Goal: Task Accomplishment & Management: Manage account settings

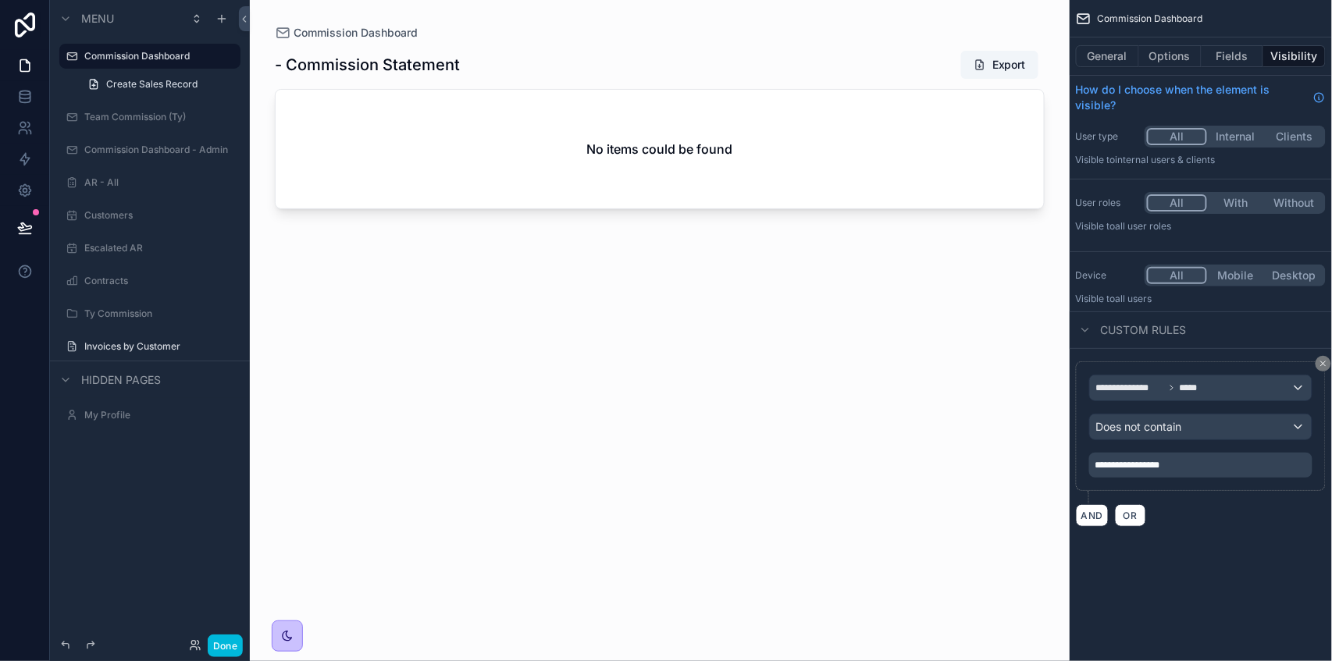
click at [0, 0] on icon "scrollable content" at bounding box center [0, 0] width 0 height 0
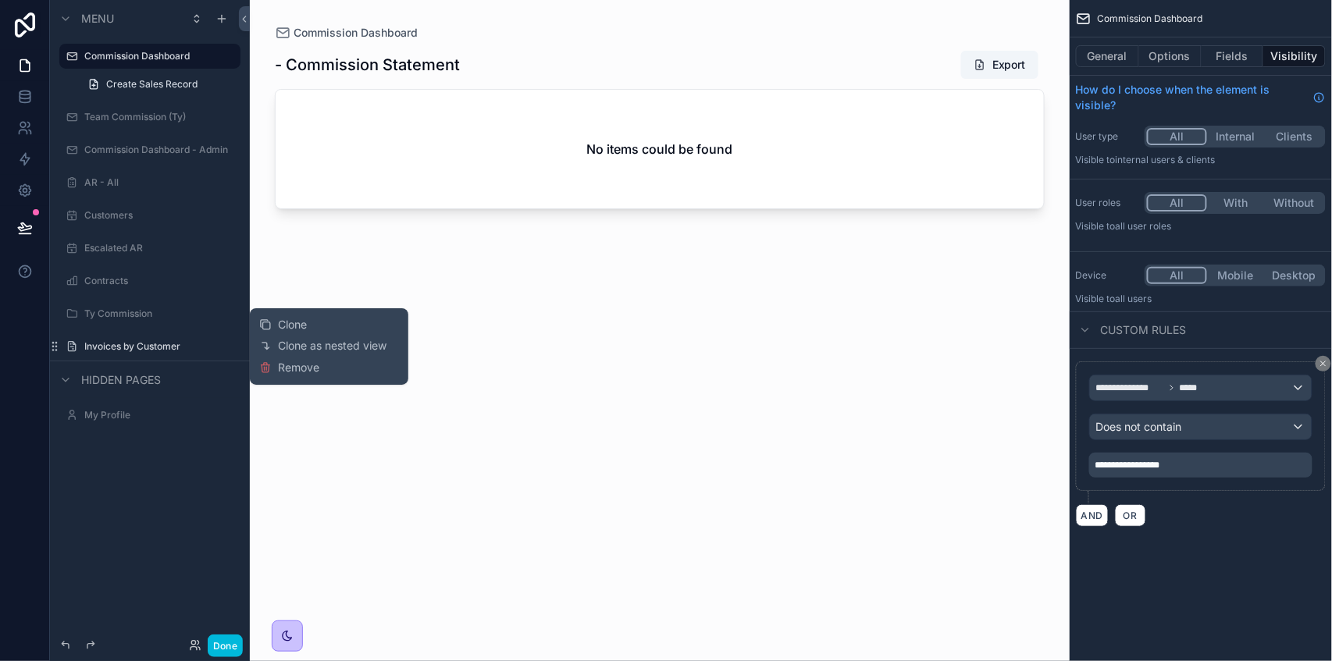
click at [311, 330] on button "Clone" at bounding box center [289, 325] width 60 height 16
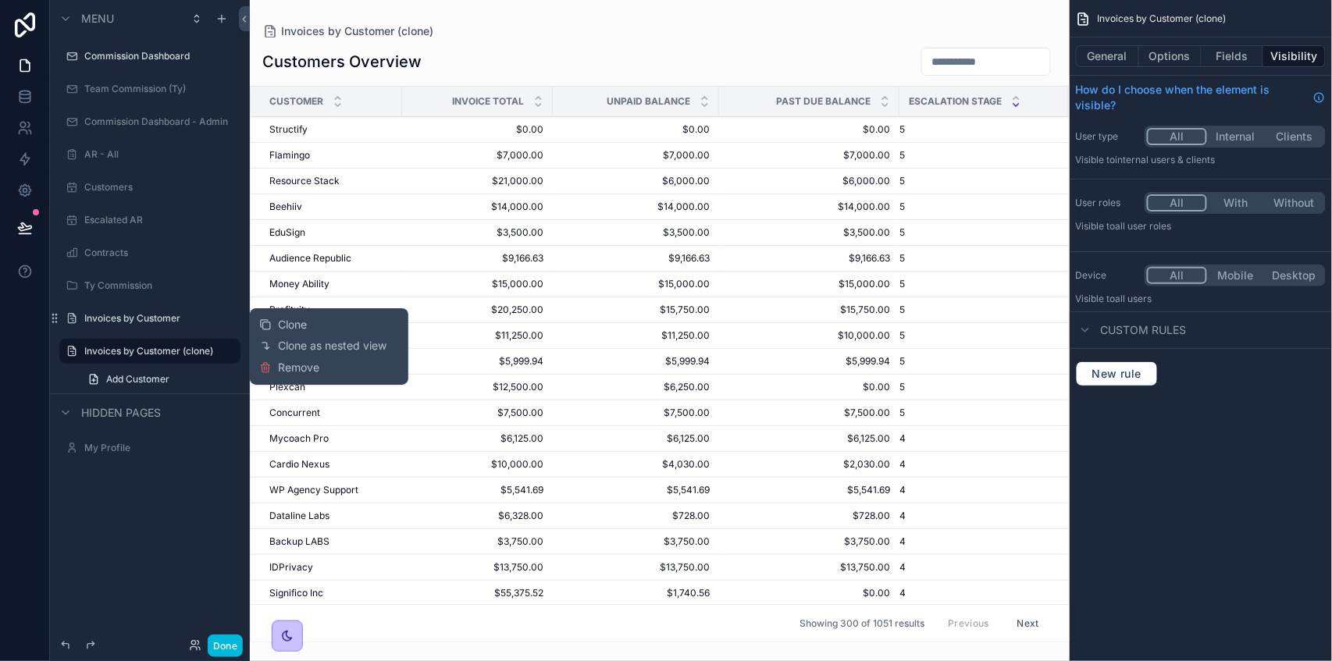
click at [1110, 61] on button "General" at bounding box center [1107, 56] width 63 height 22
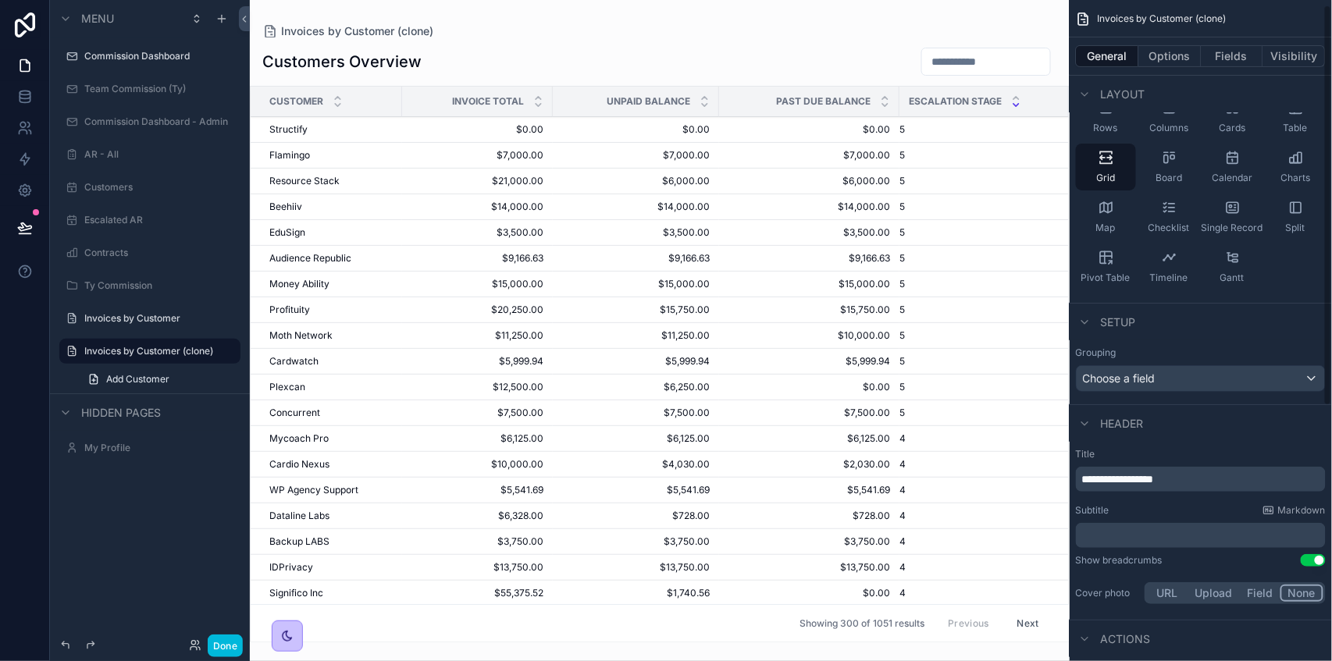
scroll to position [429, 0]
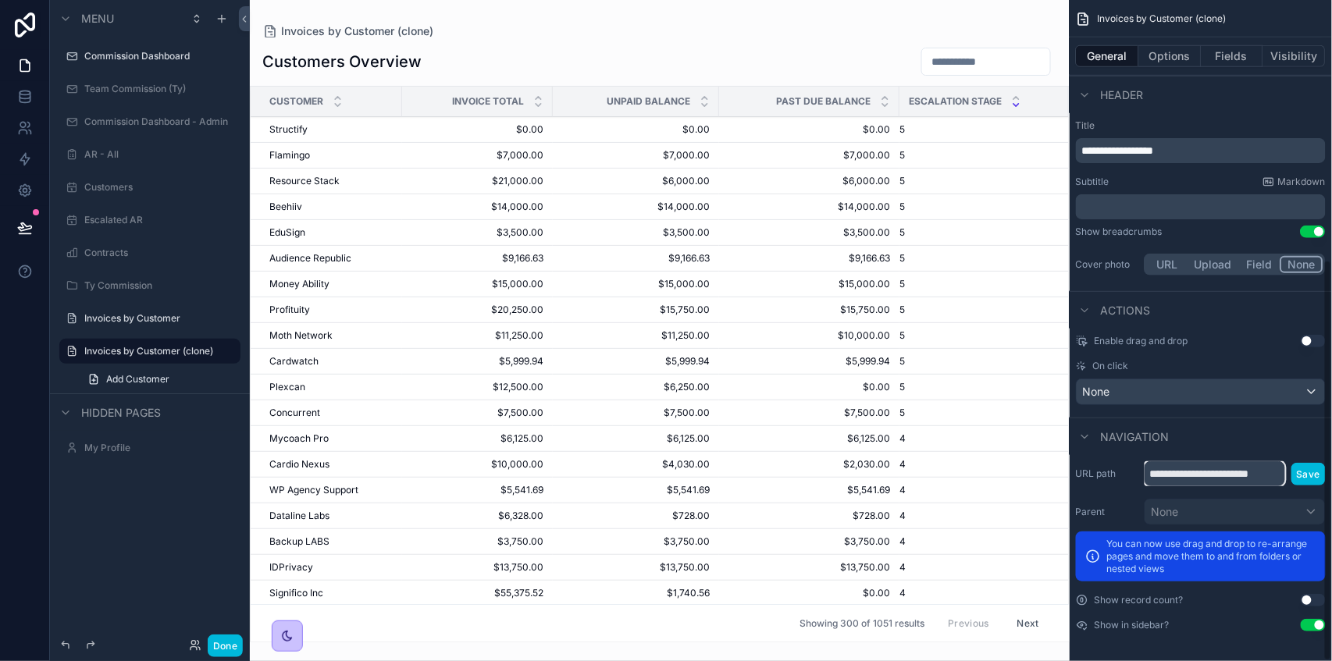
click at [1202, 479] on input "**********" at bounding box center [1215, 473] width 141 height 25
type input "*"
type input "**********"
click at [1302, 476] on button "Save" at bounding box center [1309, 474] width 34 height 23
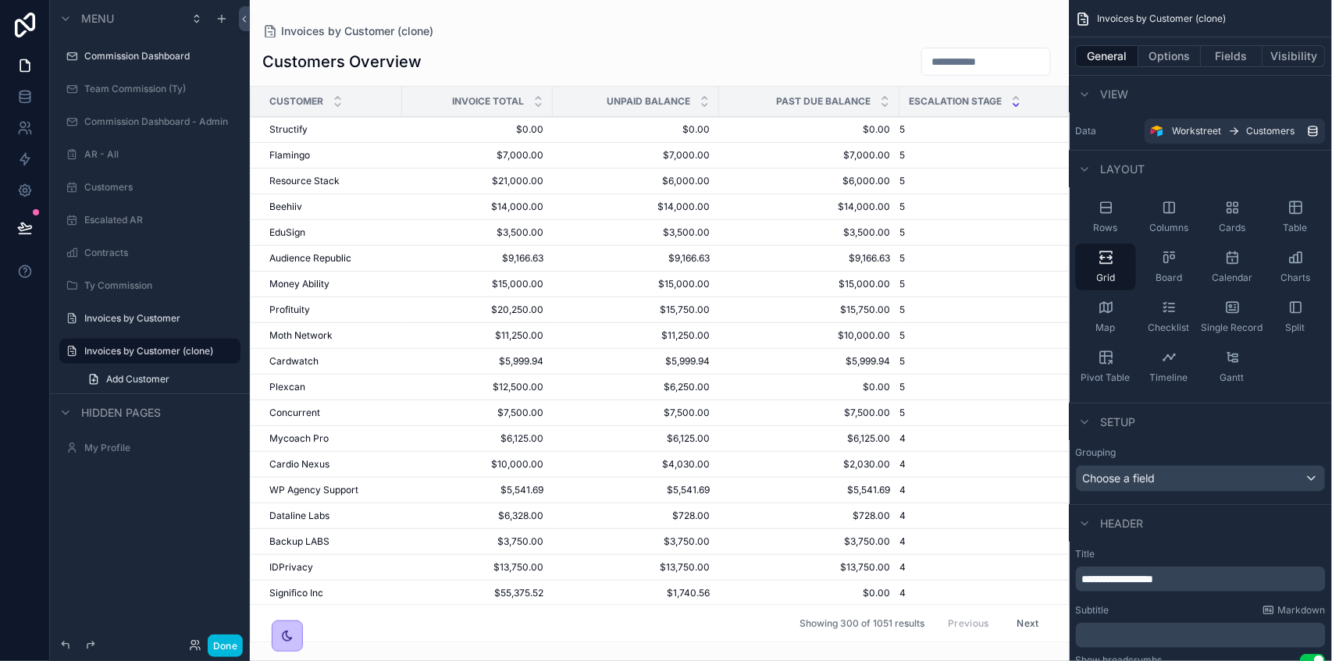
click at [0, 0] on icon "scrollable content" at bounding box center [0, 0] width 0 height 0
click at [167, 353] on input "**********" at bounding box center [137, 351] width 106 height 19
type input "**********"
click at [204, 350] on icon "scrollable content" at bounding box center [206, 351] width 12 height 12
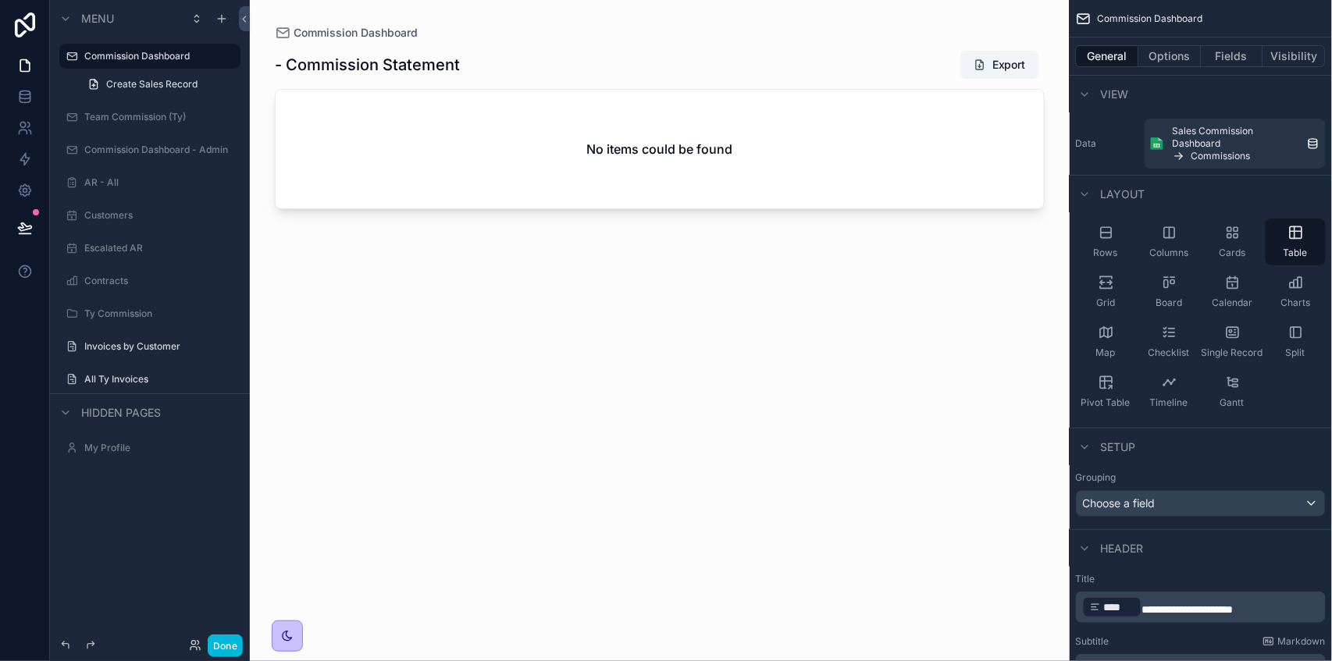
click at [157, 373] on label "All Ty Invoices" at bounding box center [157, 379] width 147 height 12
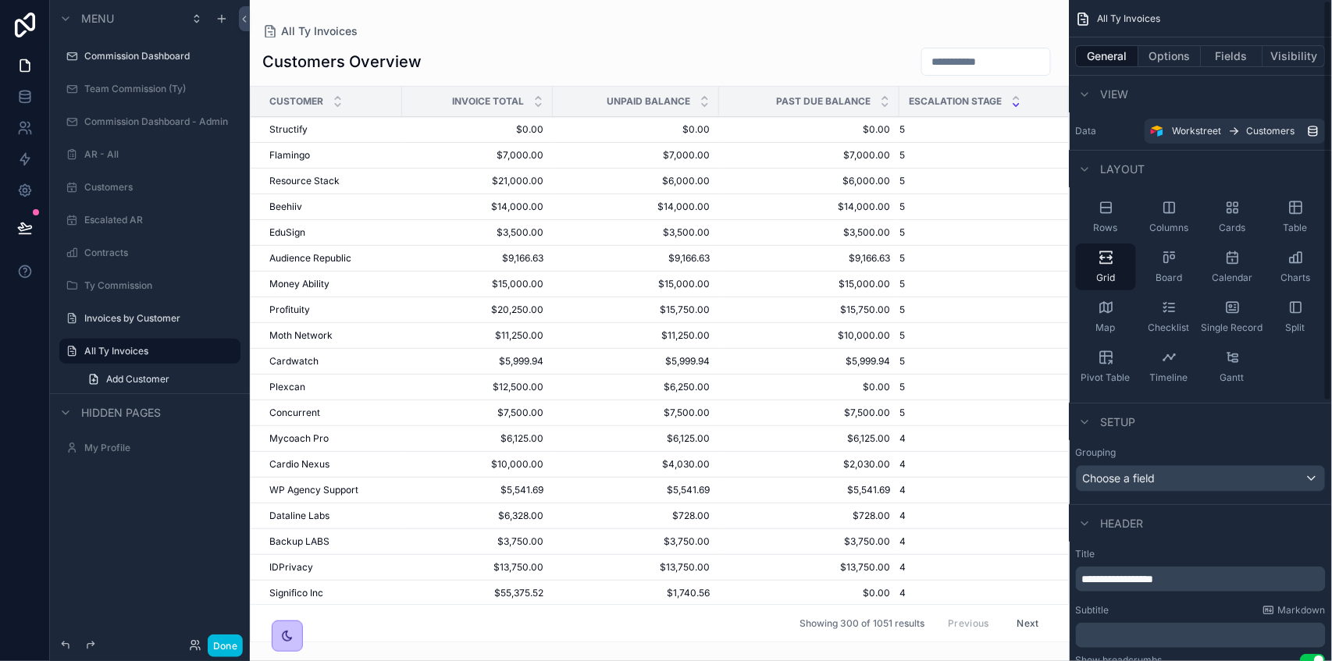
click at [1284, 55] on button "Visibility" at bounding box center [1294, 56] width 62 height 22
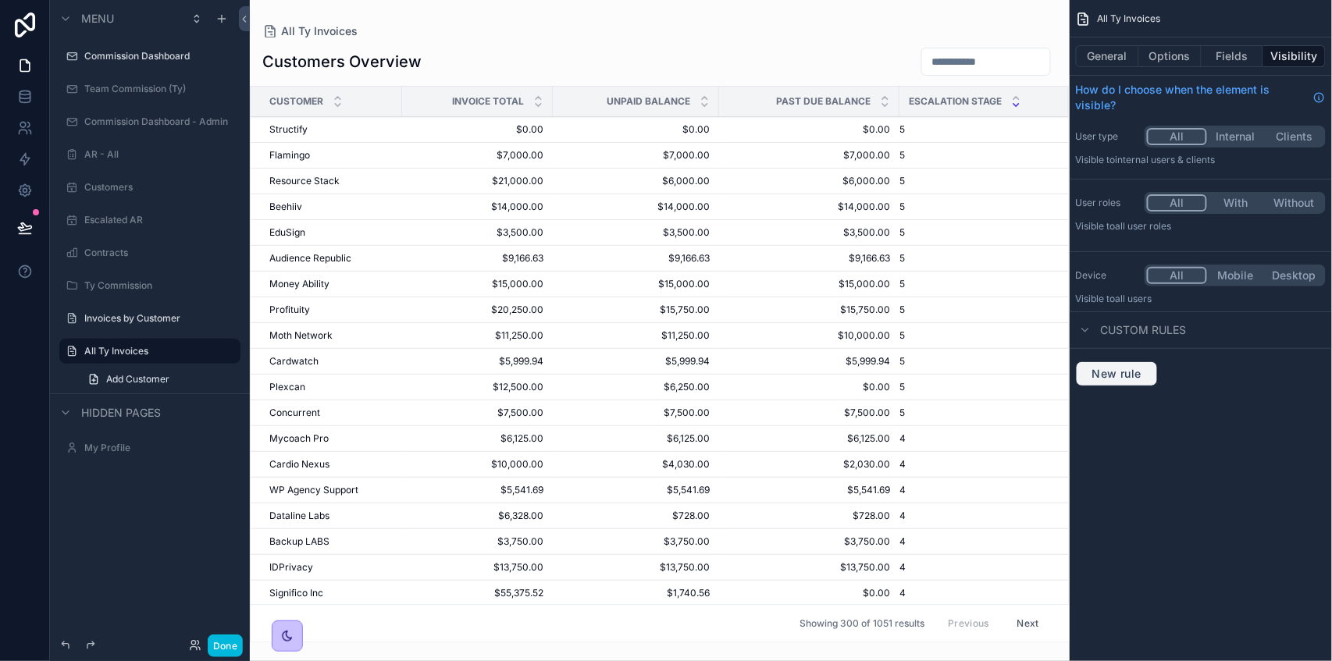
click at [1115, 385] on button "New rule" at bounding box center [1117, 374] width 82 height 25
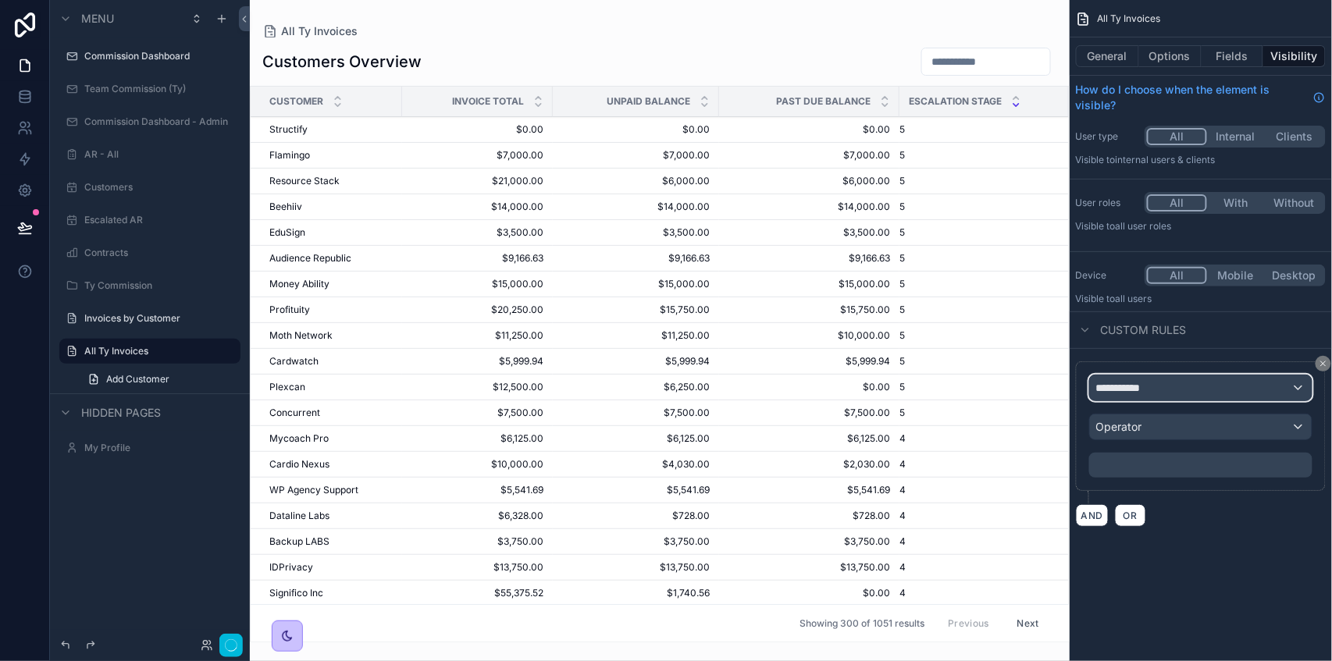
click at [1120, 375] on button "**********" at bounding box center [1200, 388] width 223 height 27
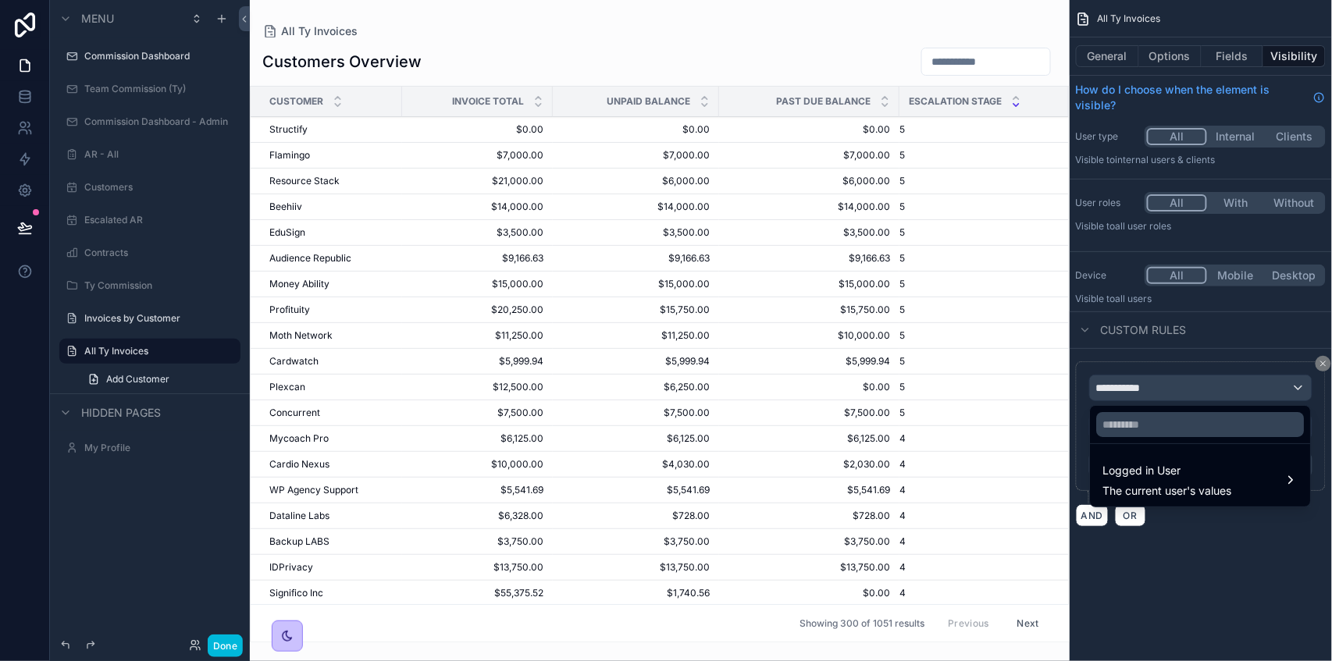
click at [1156, 465] on span "Logged in User" at bounding box center [1167, 470] width 129 height 19
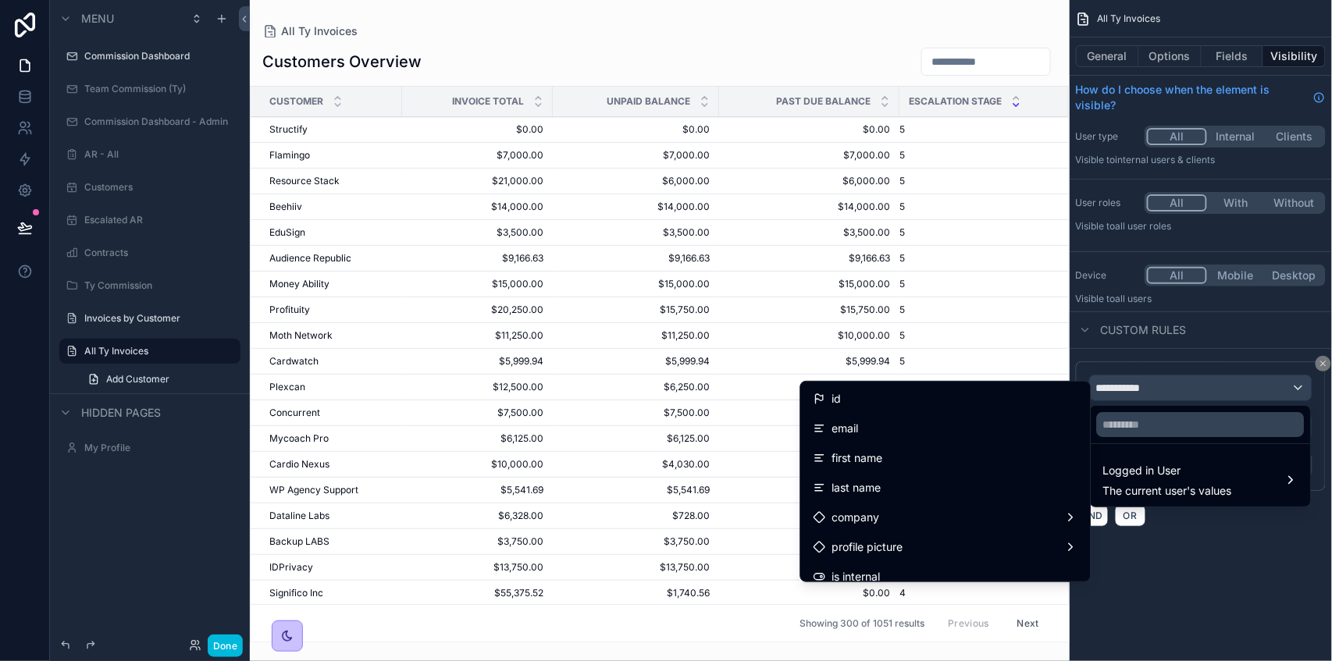
click at [856, 423] on div "email" at bounding box center [946, 428] width 265 height 19
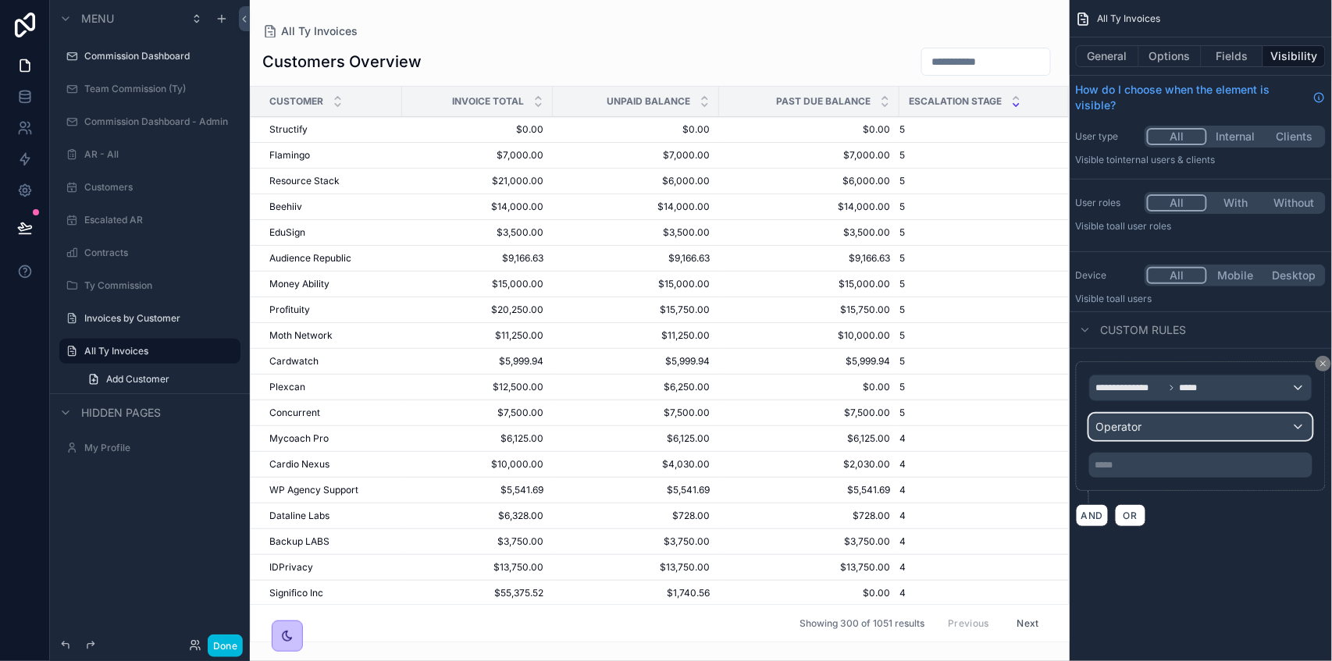
click at [1148, 436] on div "Operator" at bounding box center [1201, 427] width 222 height 25
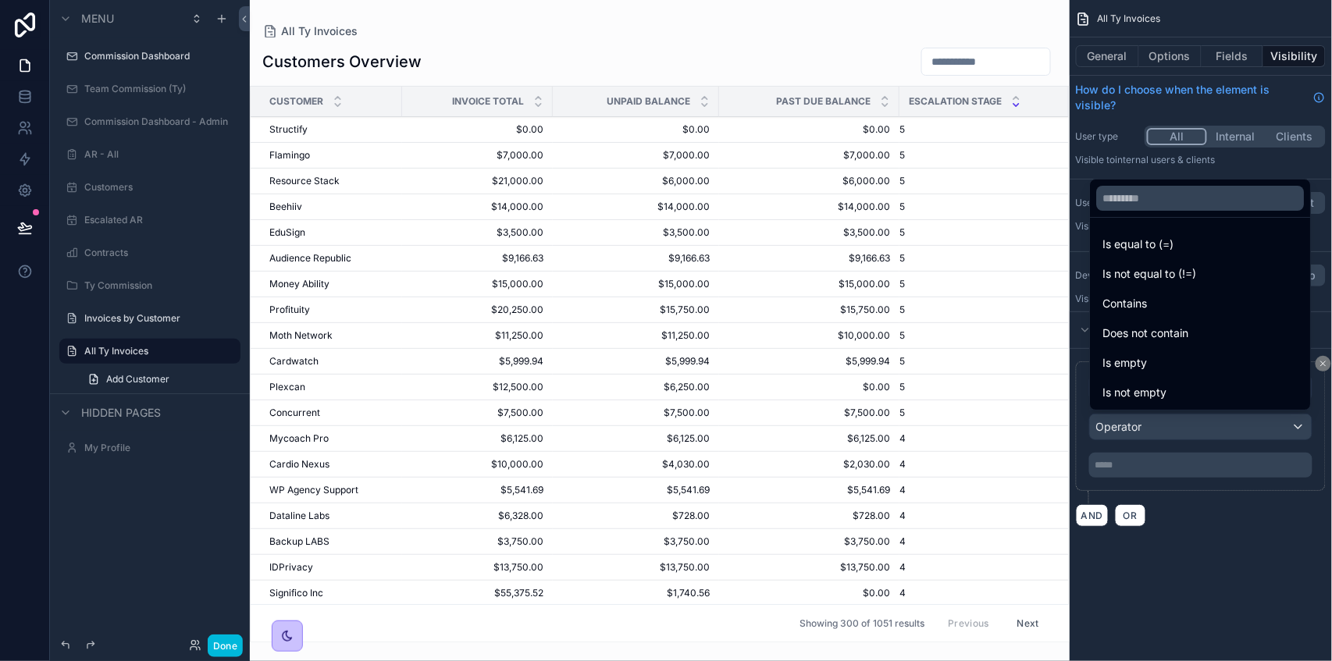
click at [1178, 300] on div "Contains" at bounding box center [1200, 303] width 195 height 19
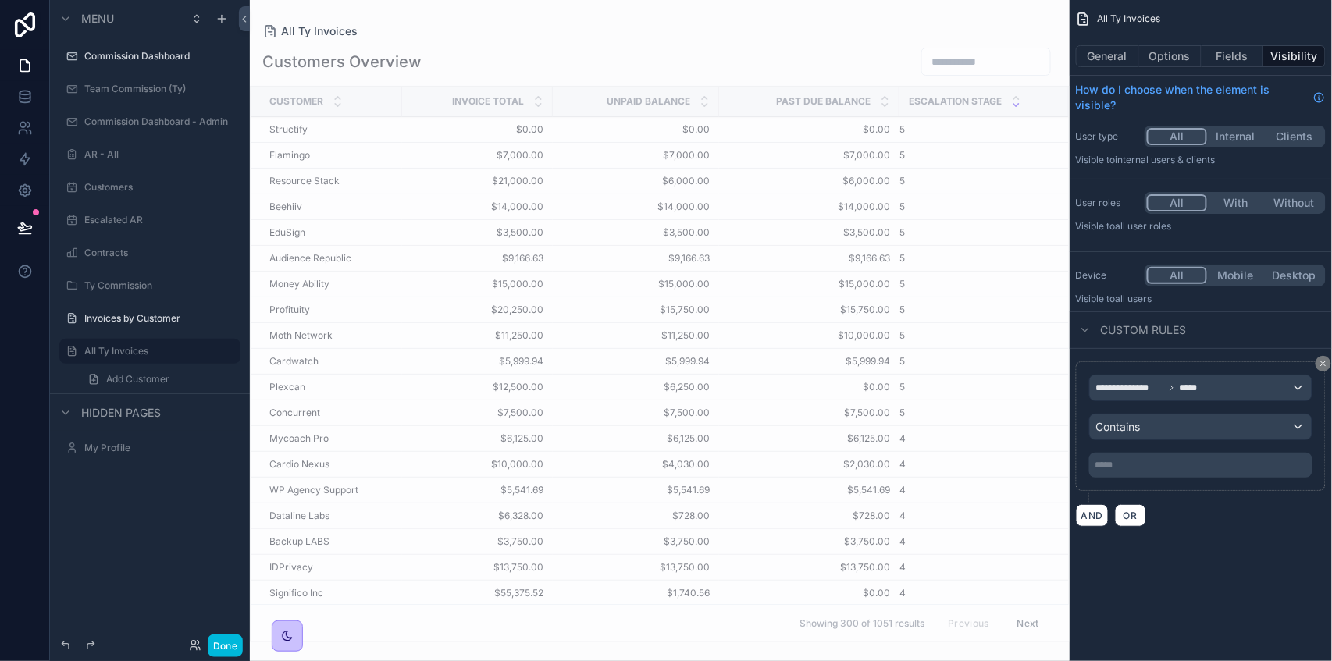
click at [1129, 469] on p "***** ﻿" at bounding box center [1202, 465] width 214 height 12
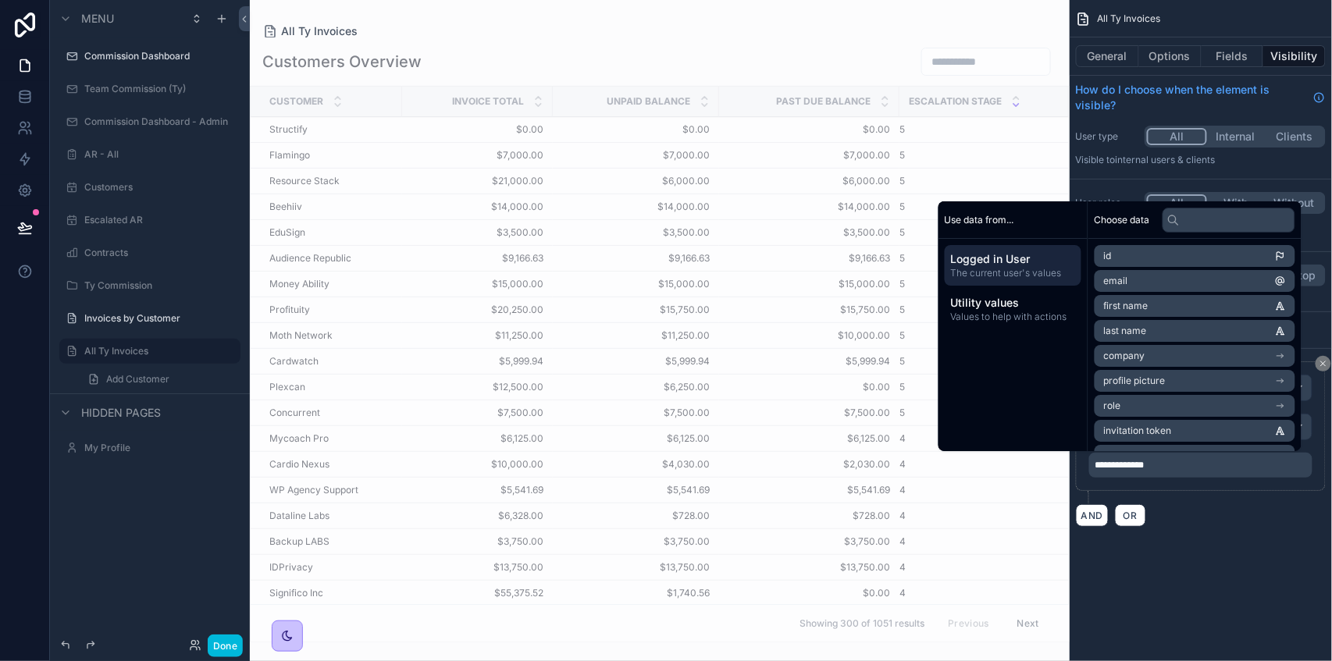
click at [1248, 531] on div "**********" at bounding box center [1201, 444] width 262 height 191
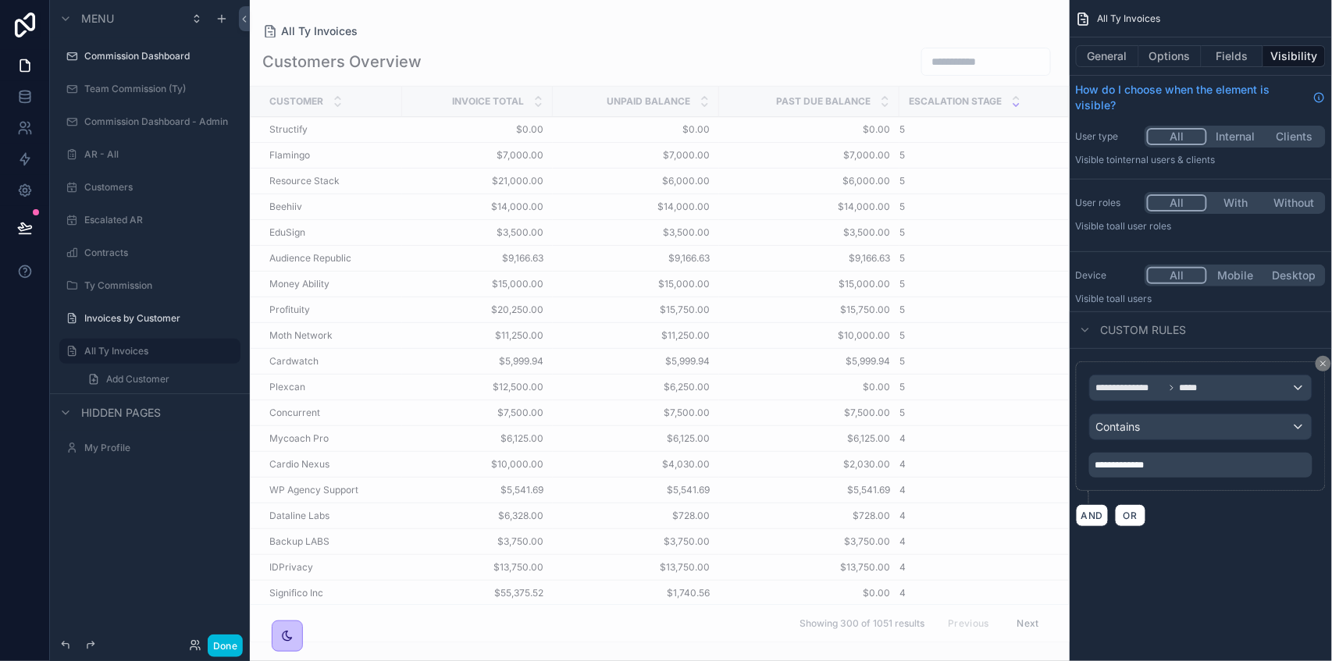
click at [194, 649] on icon at bounding box center [195, 645] width 12 height 12
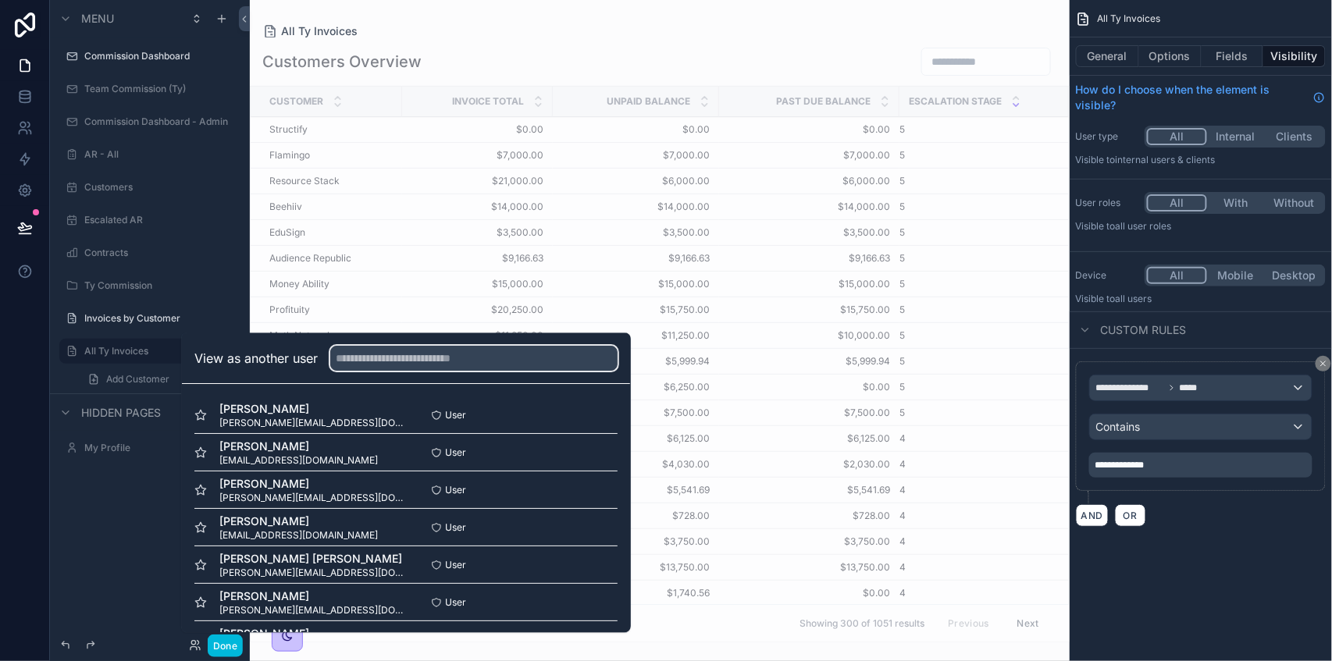
click at [430, 352] on input "text" at bounding box center [473, 359] width 287 height 25
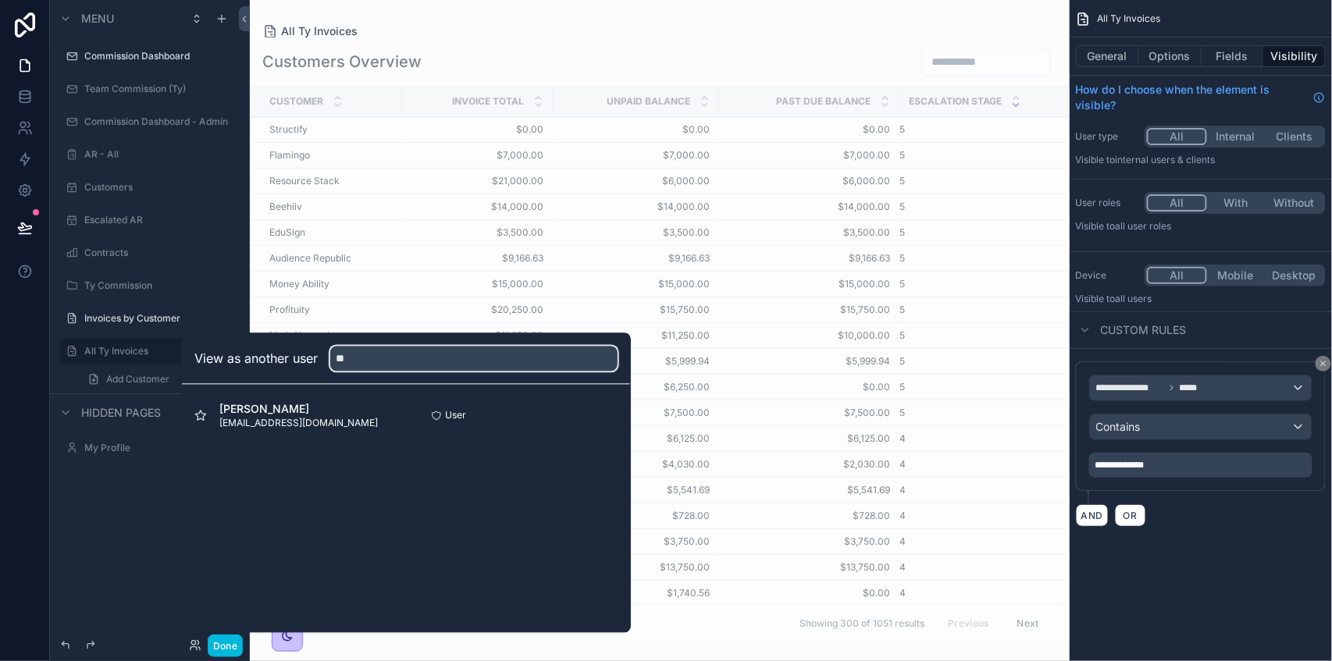
type input "**"
click at [0, 0] on button "Select" at bounding box center [0, 0] width 0 height 0
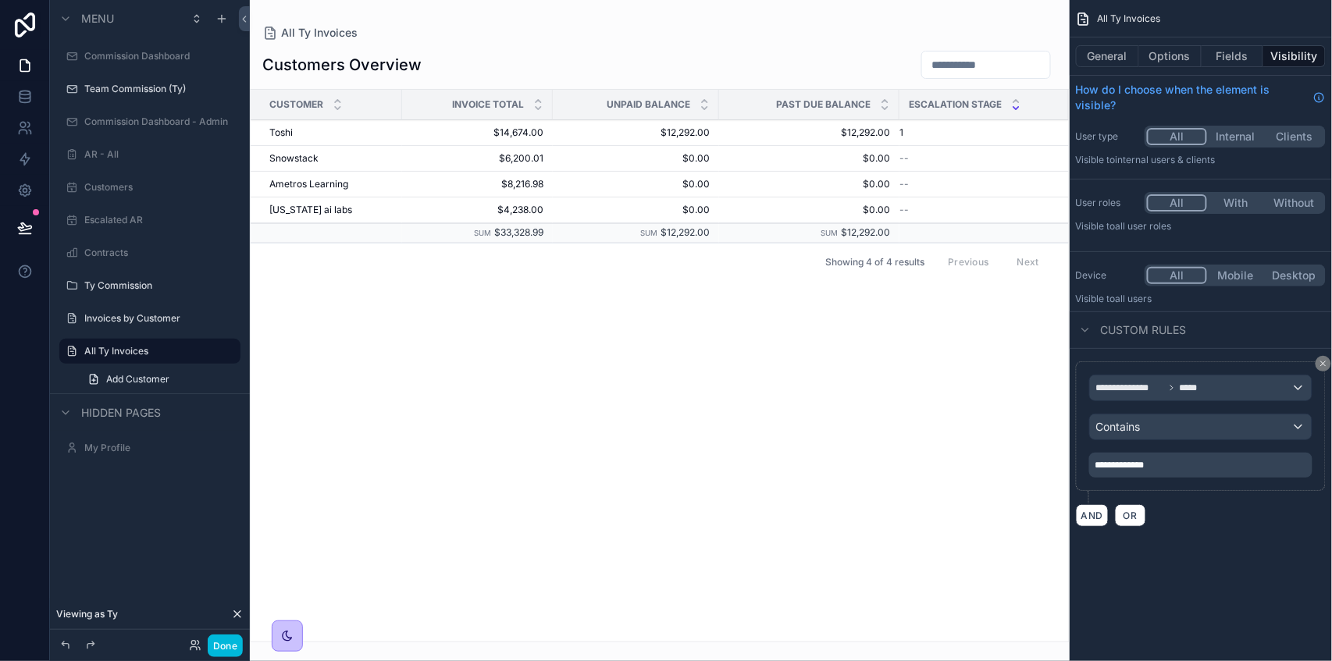
click at [1156, 60] on button "Options" at bounding box center [1170, 56] width 62 height 22
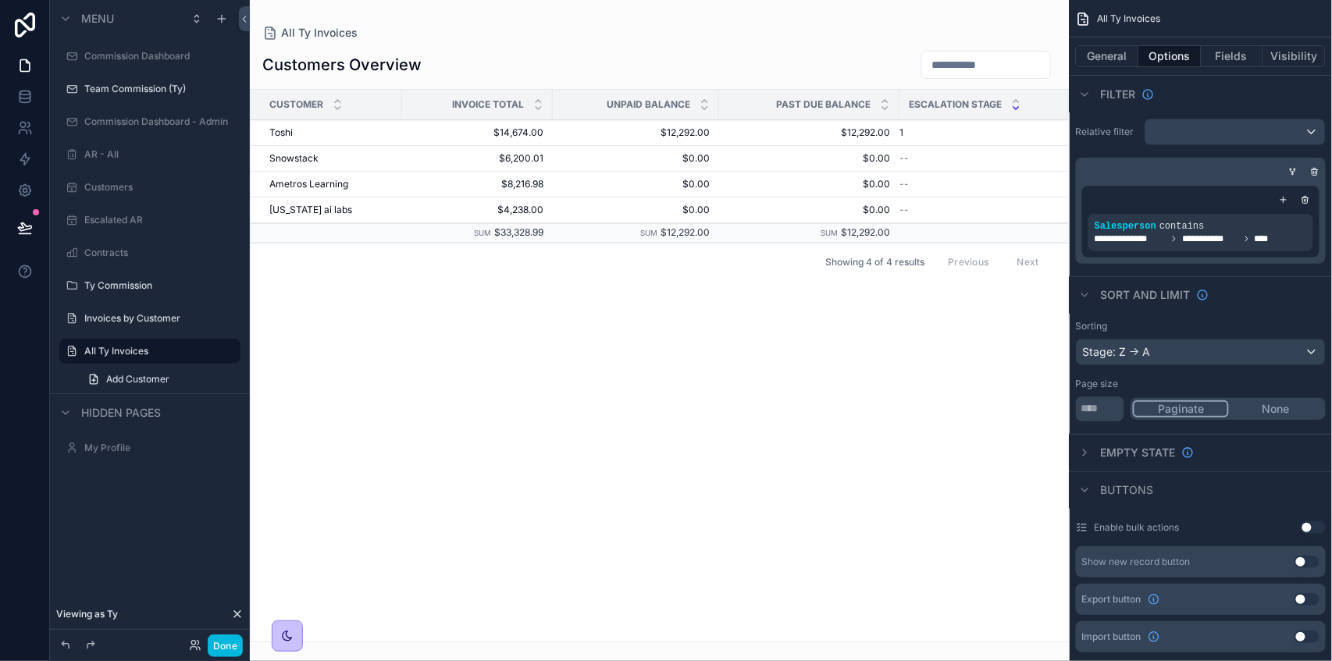
click at [1302, 199] on icon "scrollable content" at bounding box center [1305, 199] width 9 height 9
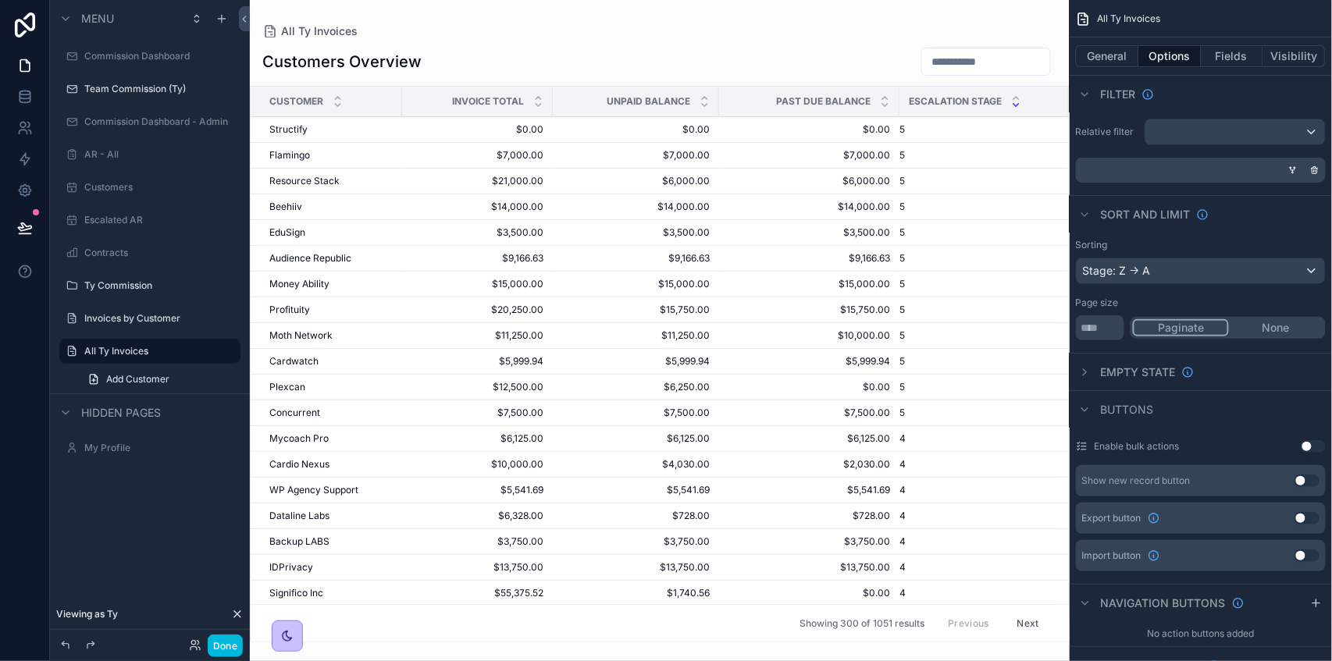
click at [1177, 170] on div "scrollable content" at bounding box center [1198, 170] width 250 height 25
click at [1290, 171] on icon "scrollable content" at bounding box center [1292, 170] width 9 height 9
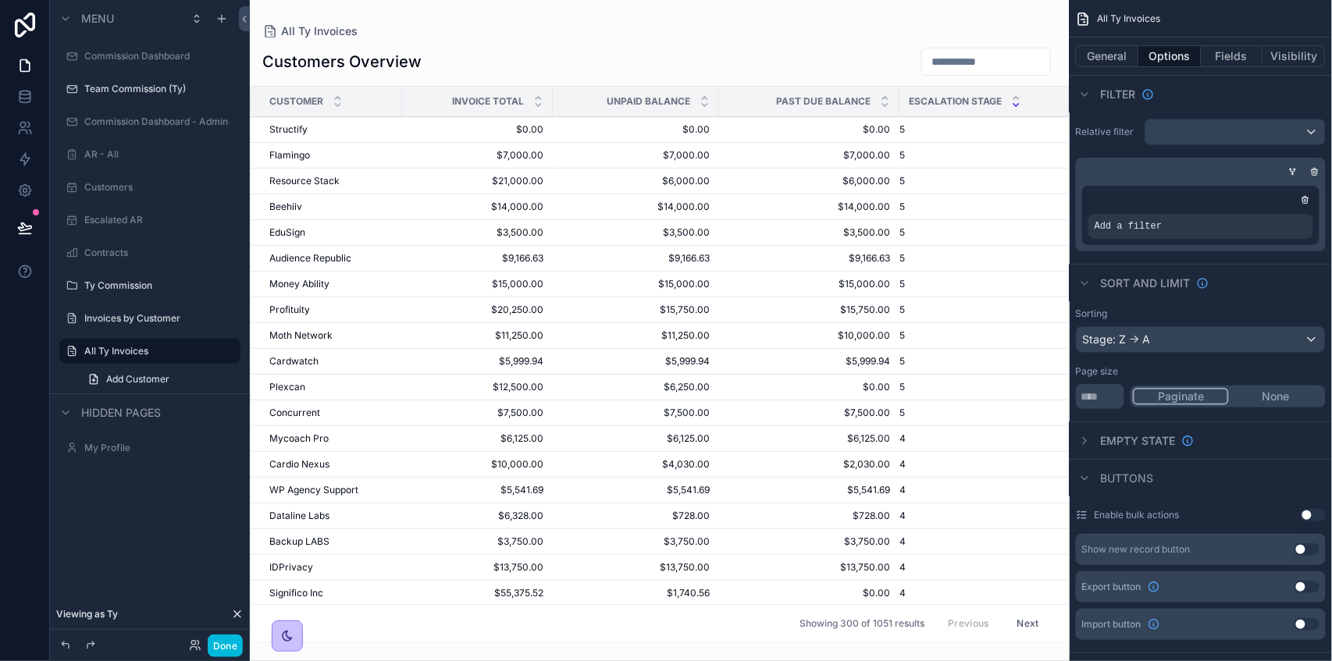
drag, startPoint x: 1174, startPoint y: 219, endPoint x: 1281, endPoint y: 209, distance: 108.2
click at [1174, 219] on div "Add a filter" at bounding box center [1200, 226] width 225 height 25
click at [0, 0] on div "scrollable content" at bounding box center [0, 0] width 0 height 0
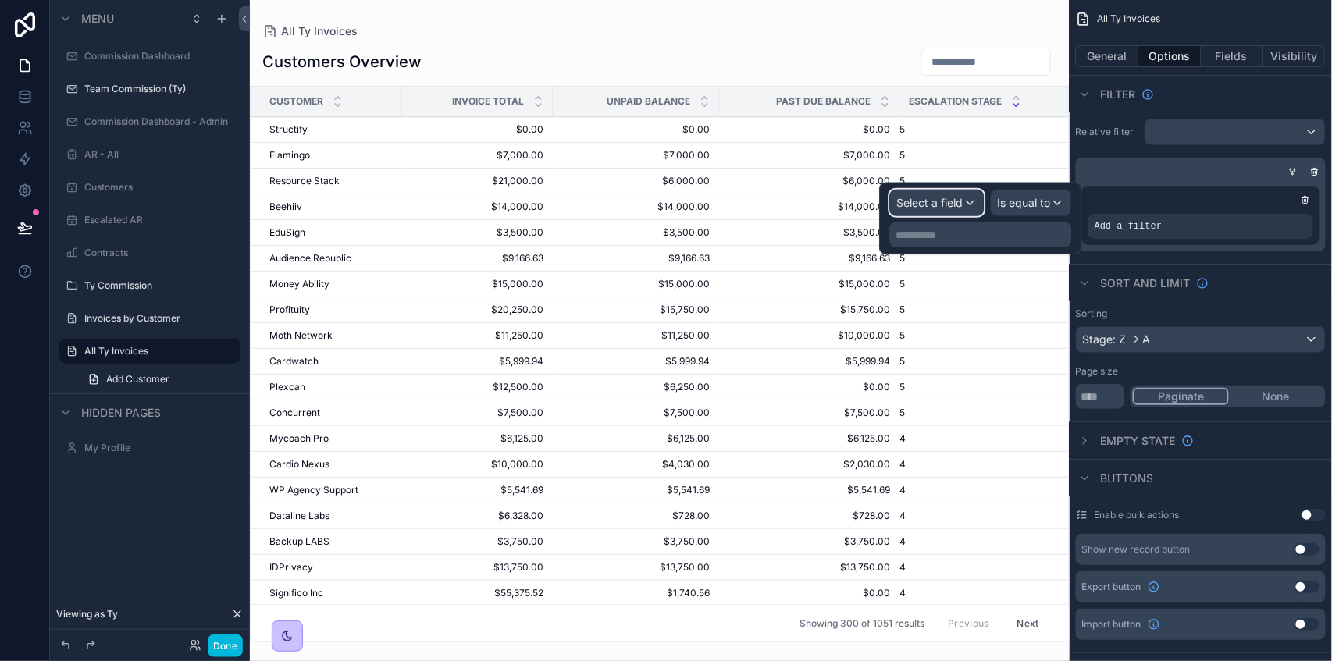
click at [928, 199] on span "Select a field" at bounding box center [930, 202] width 66 height 13
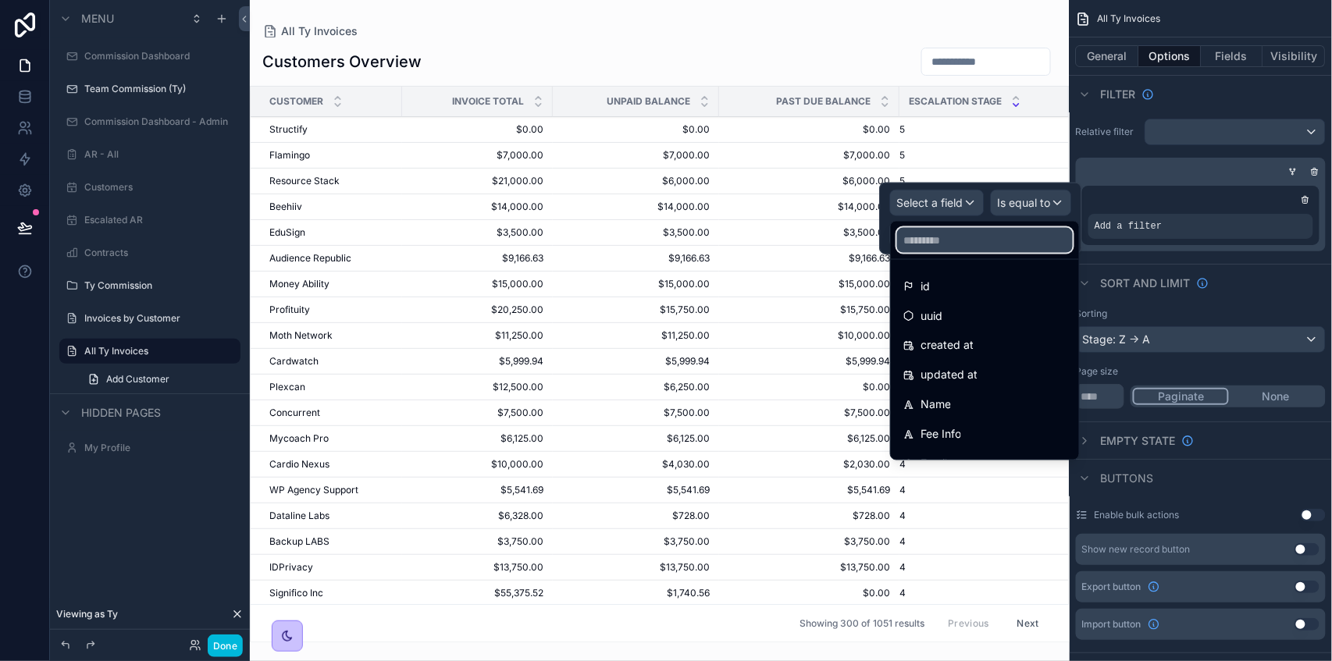
click at [946, 230] on input "text" at bounding box center [985, 240] width 176 height 25
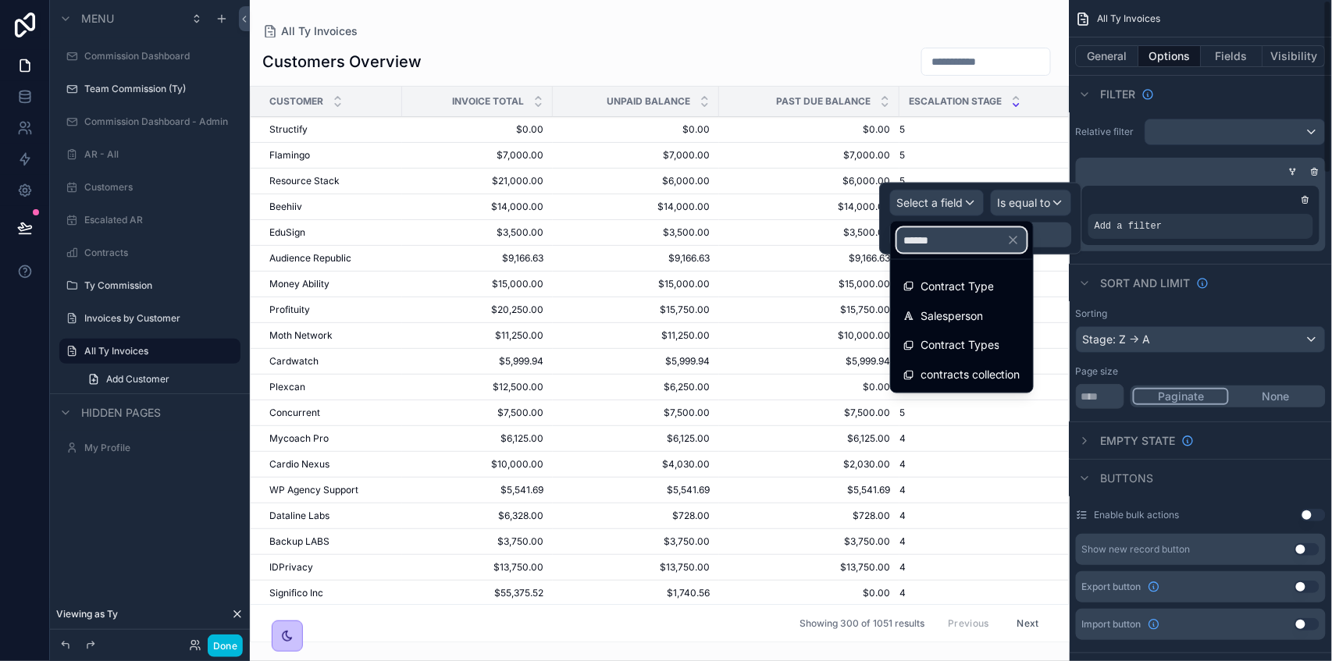
click at [914, 242] on input "******" at bounding box center [962, 240] width 130 height 25
click at [934, 243] on input "******" at bounding box center [962, 240] width 130 height 25
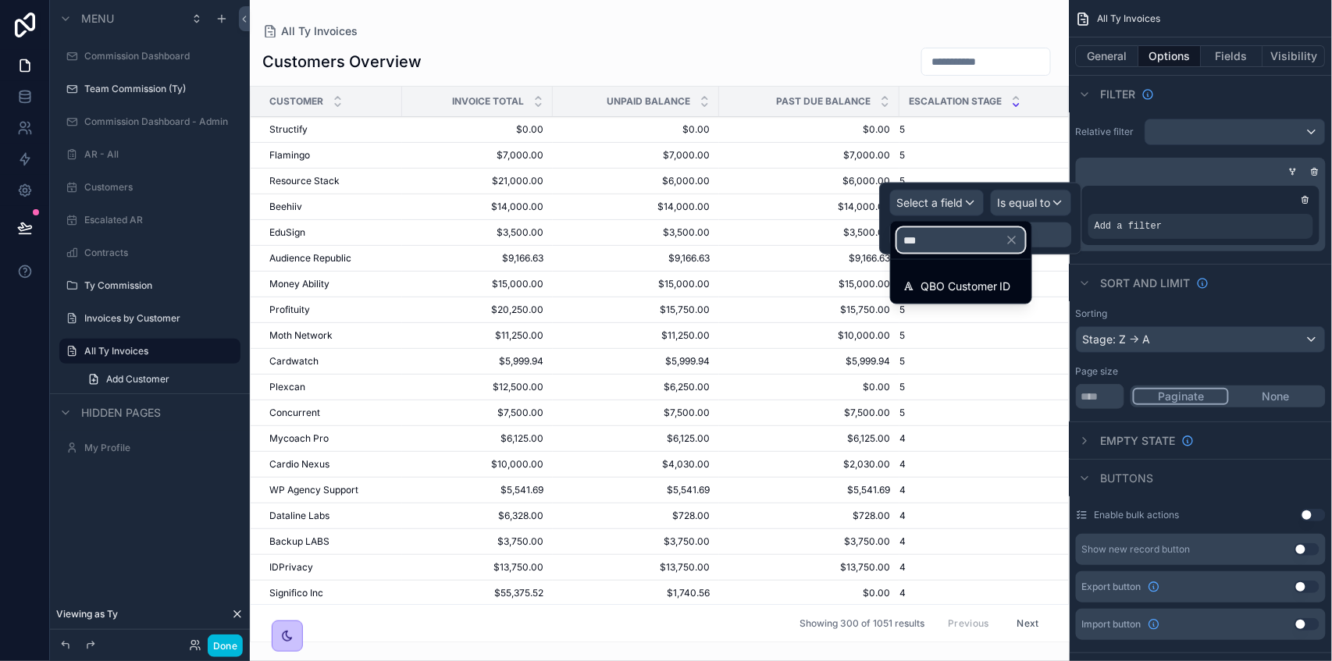
type input "****"
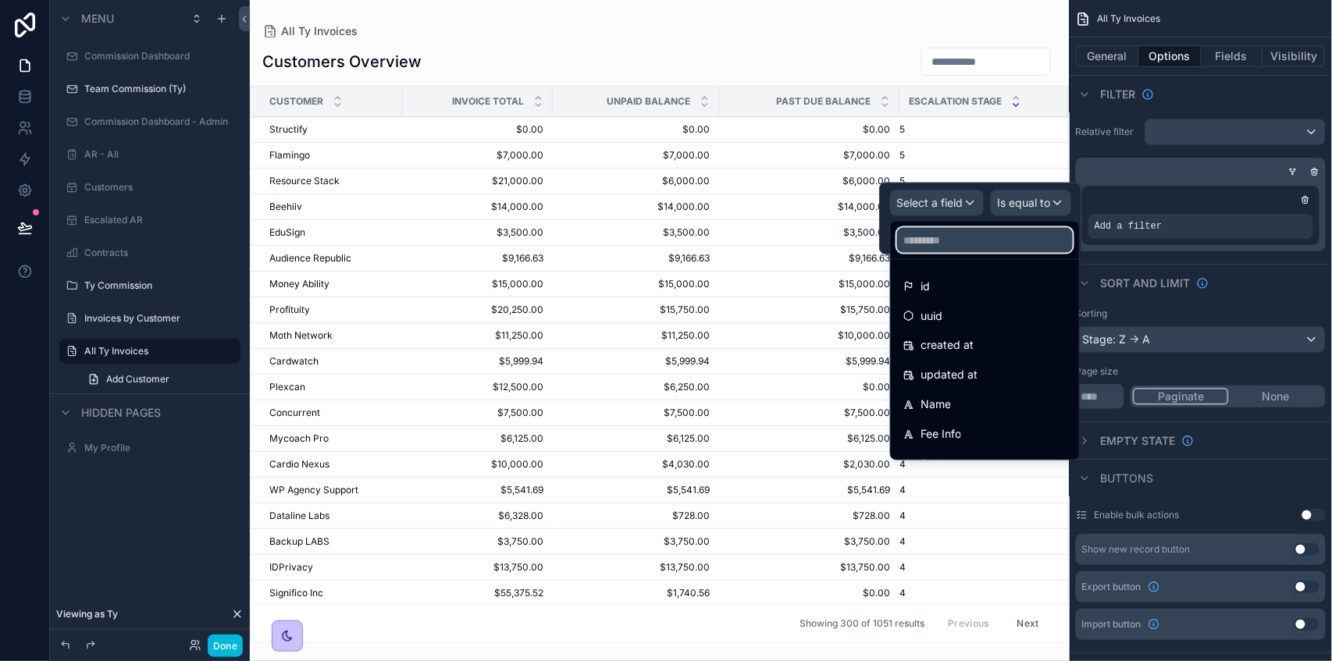
type input "*"
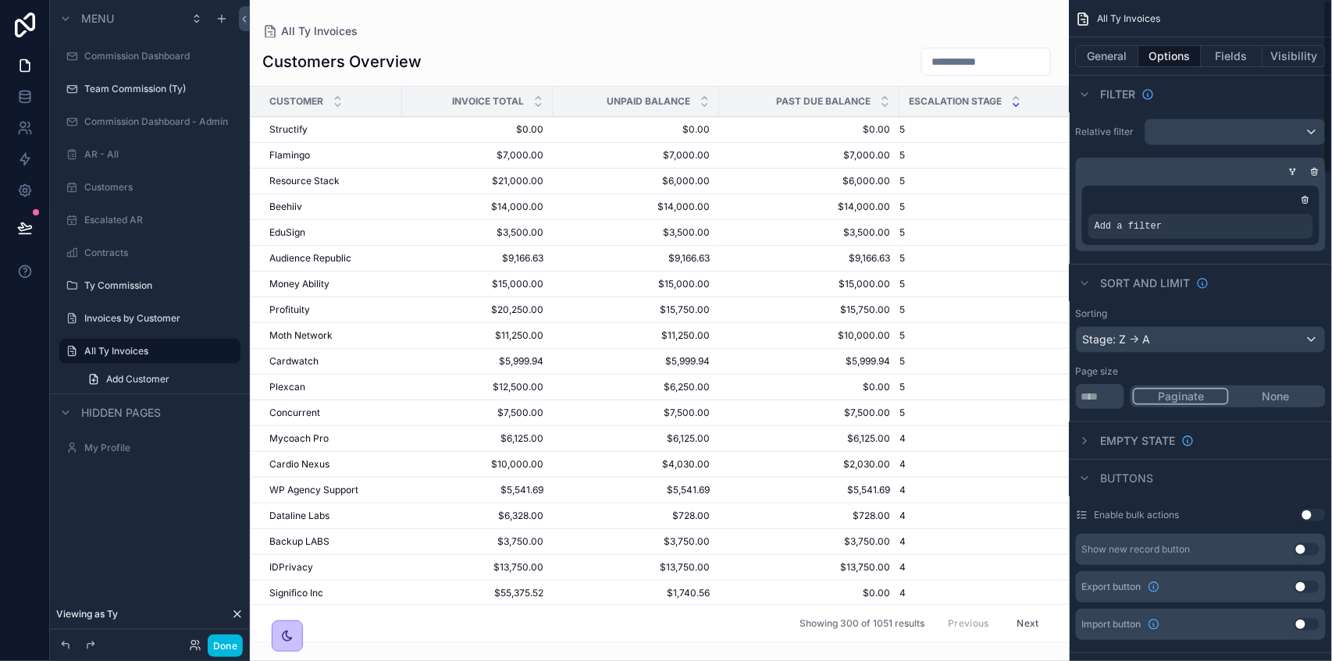
click at [1174, 311] on div "Sorting" at bounding box center [1201, 314] width 250 height 12
click at [0, 0] on icon "scrollable content" at bounding box center [0, 0] width 0 height 0
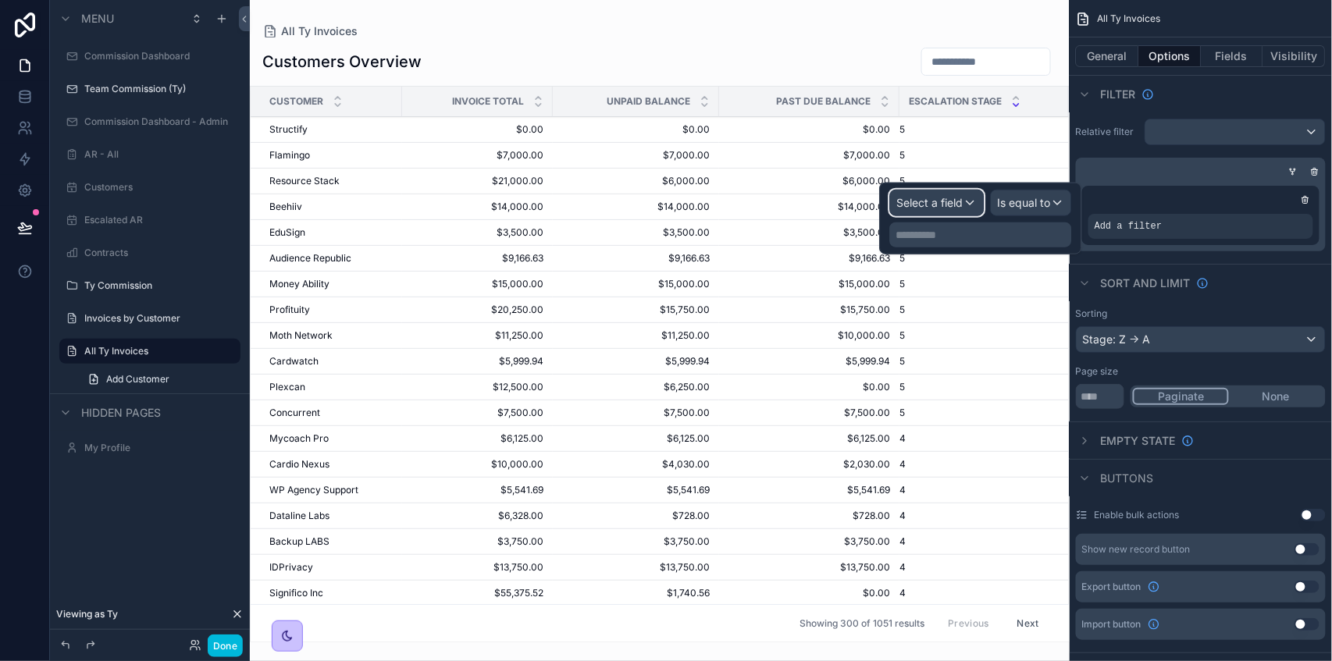
click at [951, 198] on span "Select a field" at bounding box center [930, 202] width 66 height 13
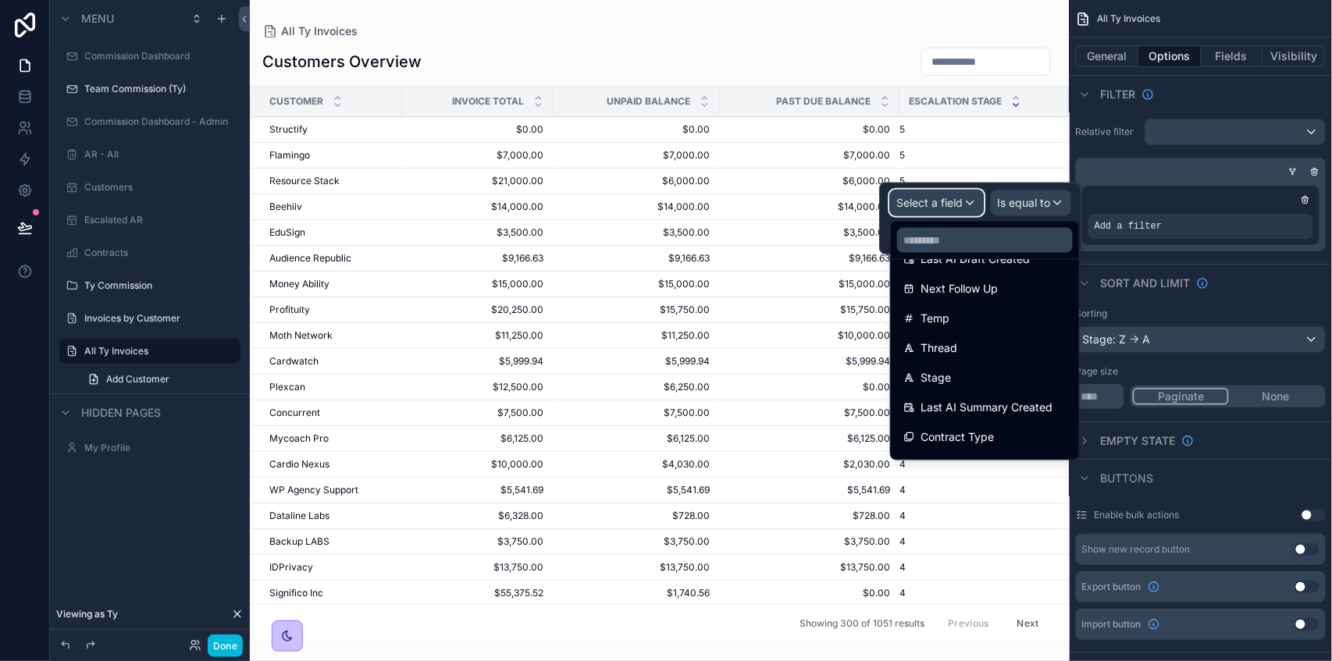
scroll to position [942, 0]
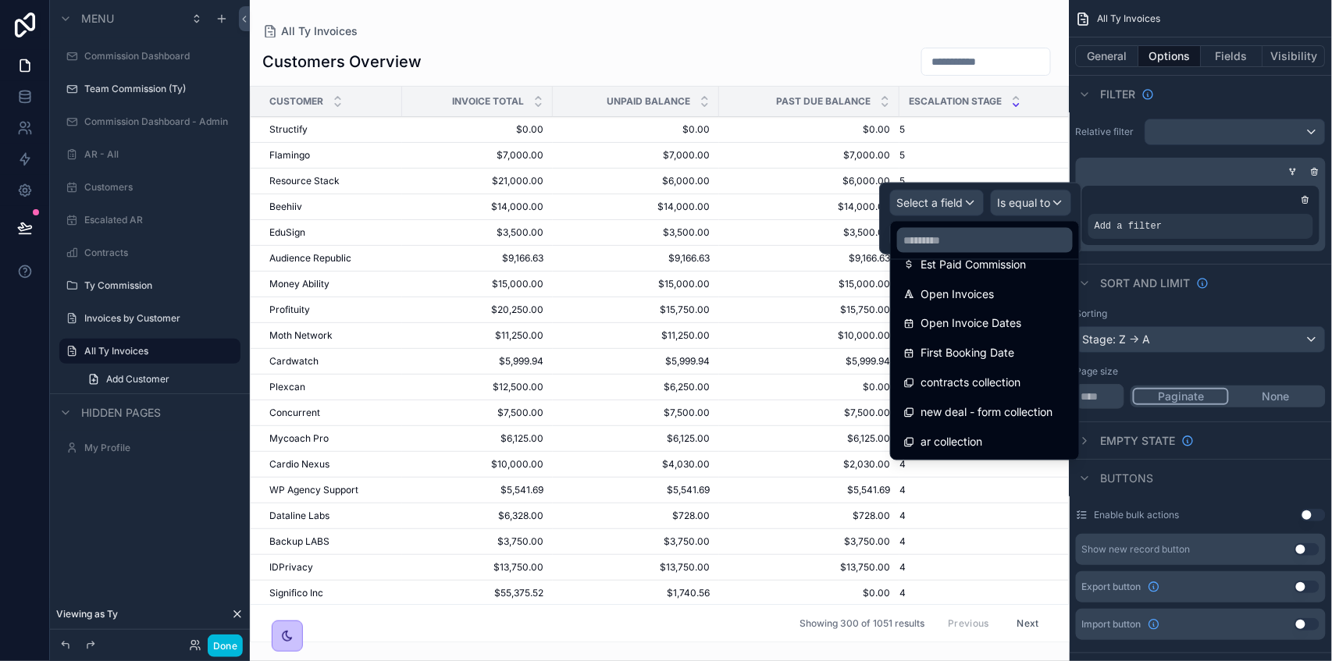
click at [1011, 358] on span "First Booking Date" at bounding box center [968, 353] width 94 height 19
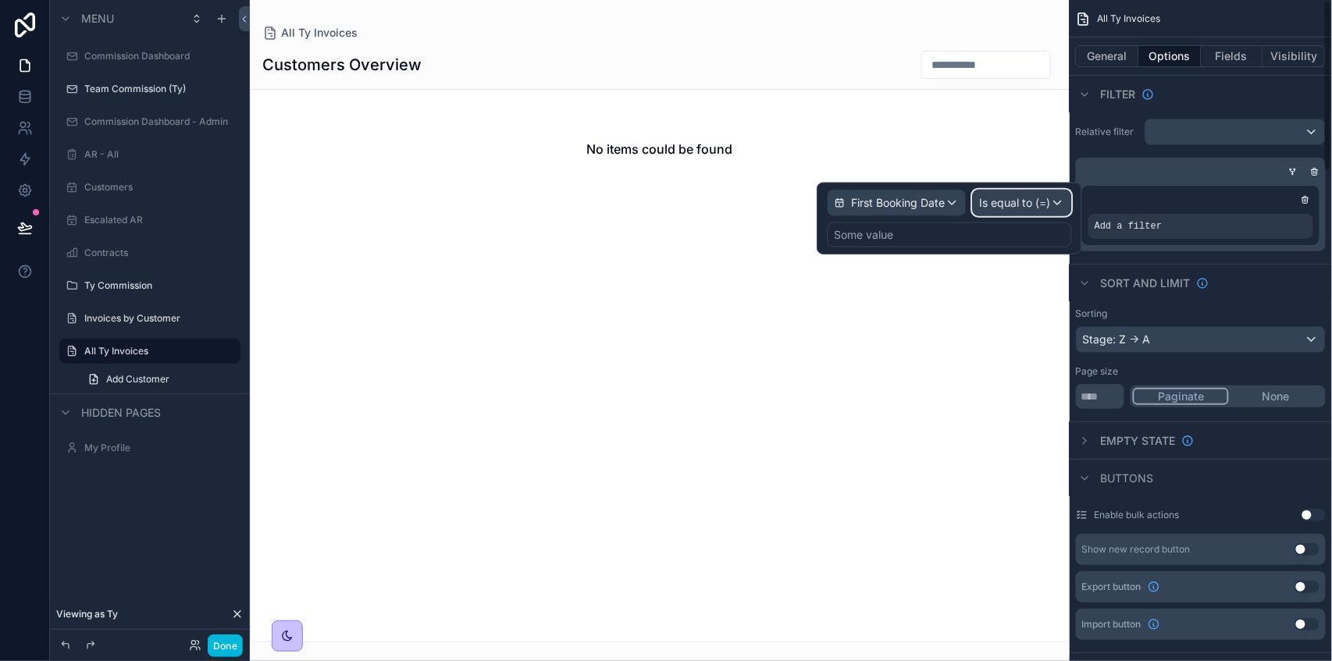
click at [999, 204] on span "Is equal to (=)" at bounding box center [1015, 203] width 71 height 16
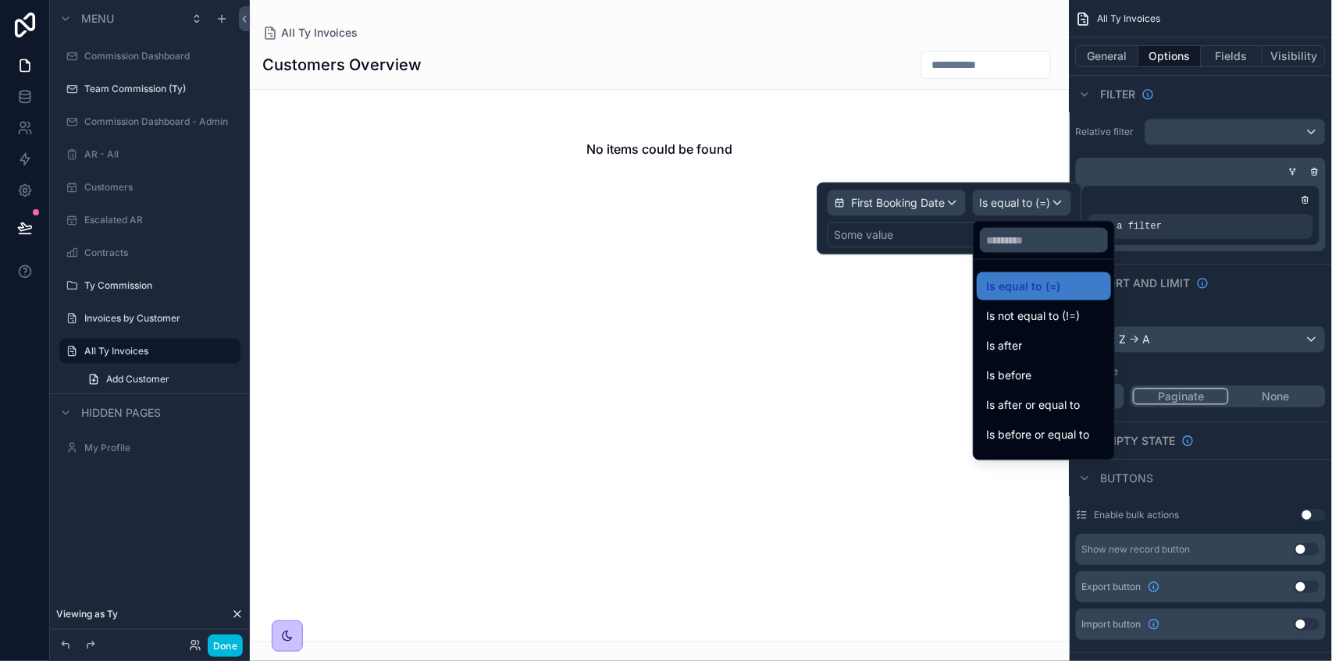
click at [1092, 405] on div "Is after or equal to" at bounding box center [1044, 405] width 116 height 19
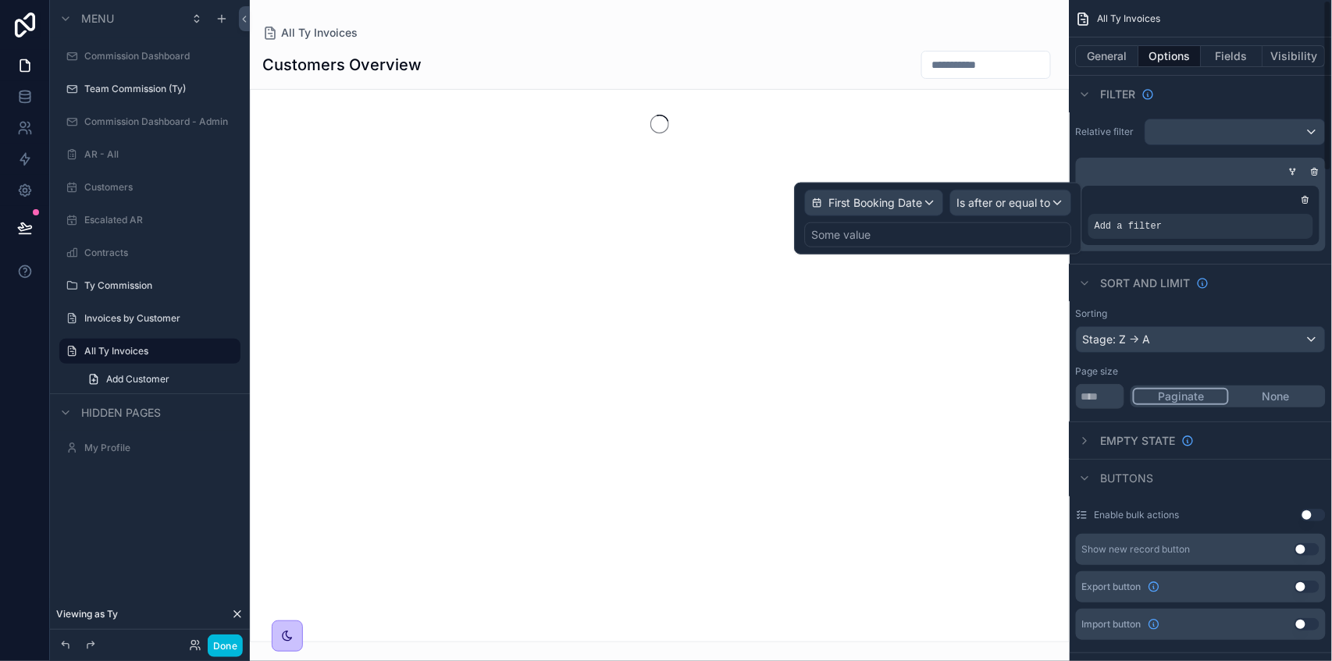
click at [915, 236] on div "Some value" at bounding box center [938, 235] width 267 height 25
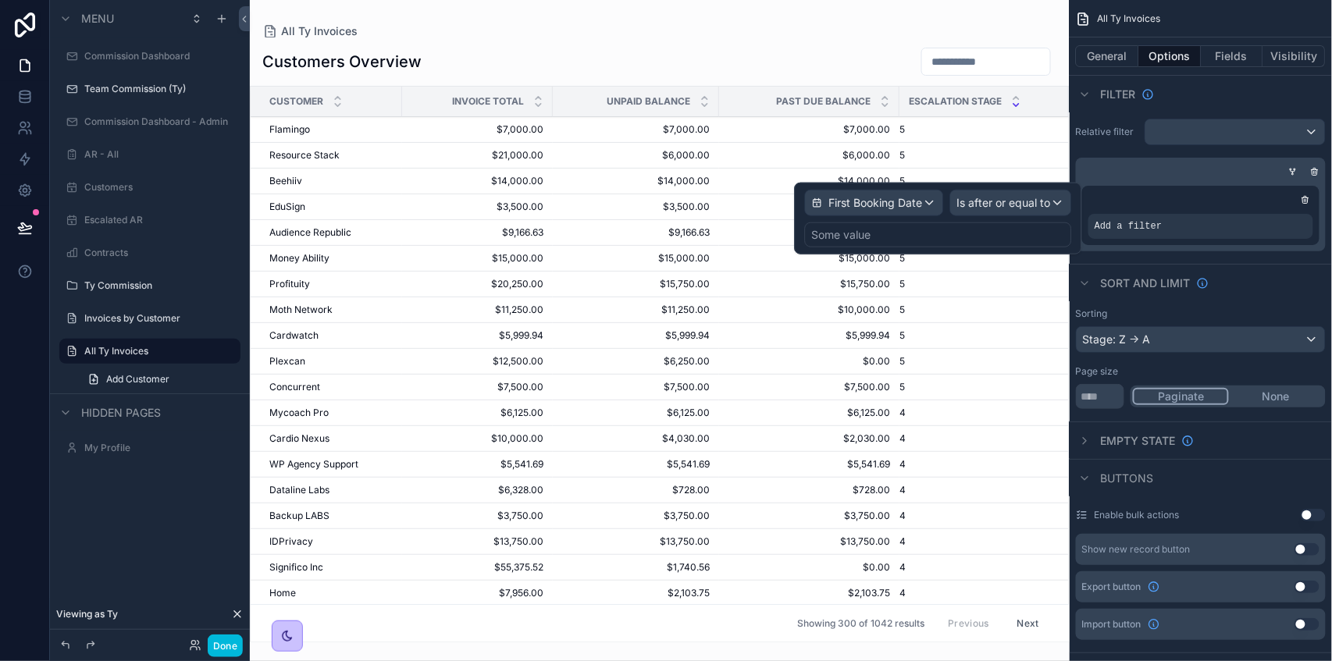
click at [931, 244] on div "Some value" at bounding box center [938, 235] width 267 height 25
click at [912, 236] on div "Some value" at bounding box center [938, 235] width 267 height 25
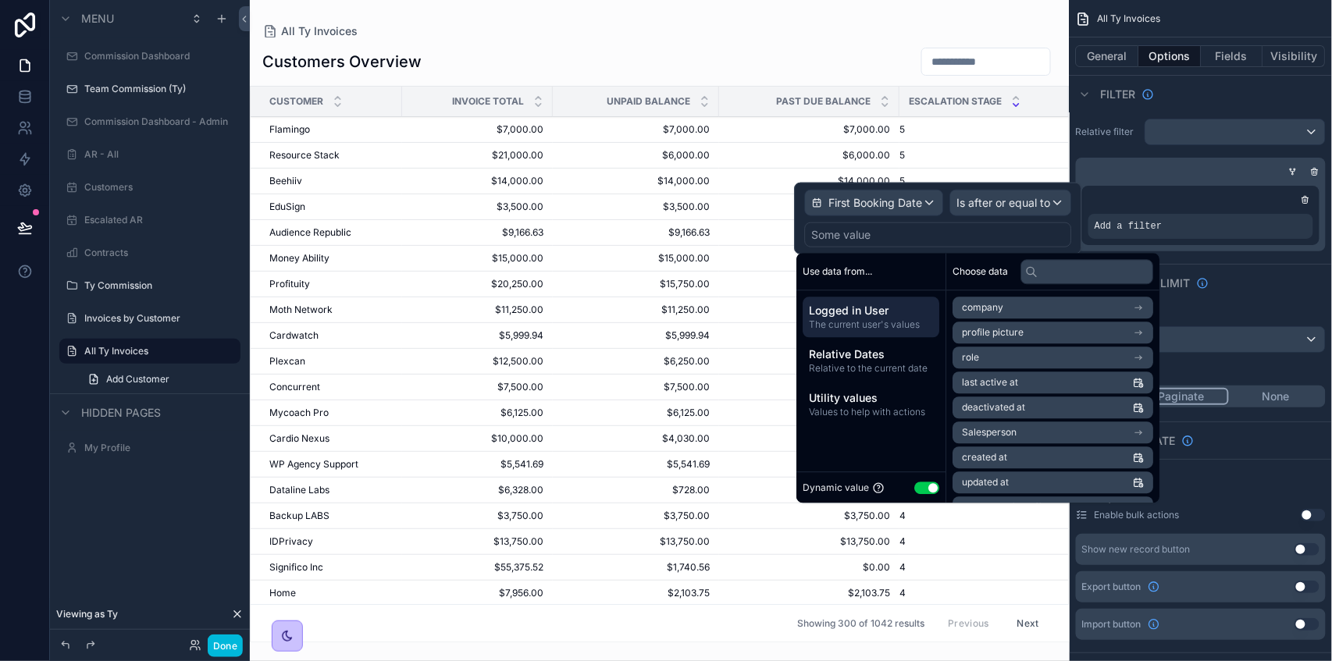
click at [946, 237] on div "Some value" at bounding box center [938, 235] width 267 height 25
click at [924, 493] on button "Use setting" at bounding box center [926, 488] width 25 height 12
select select "****"
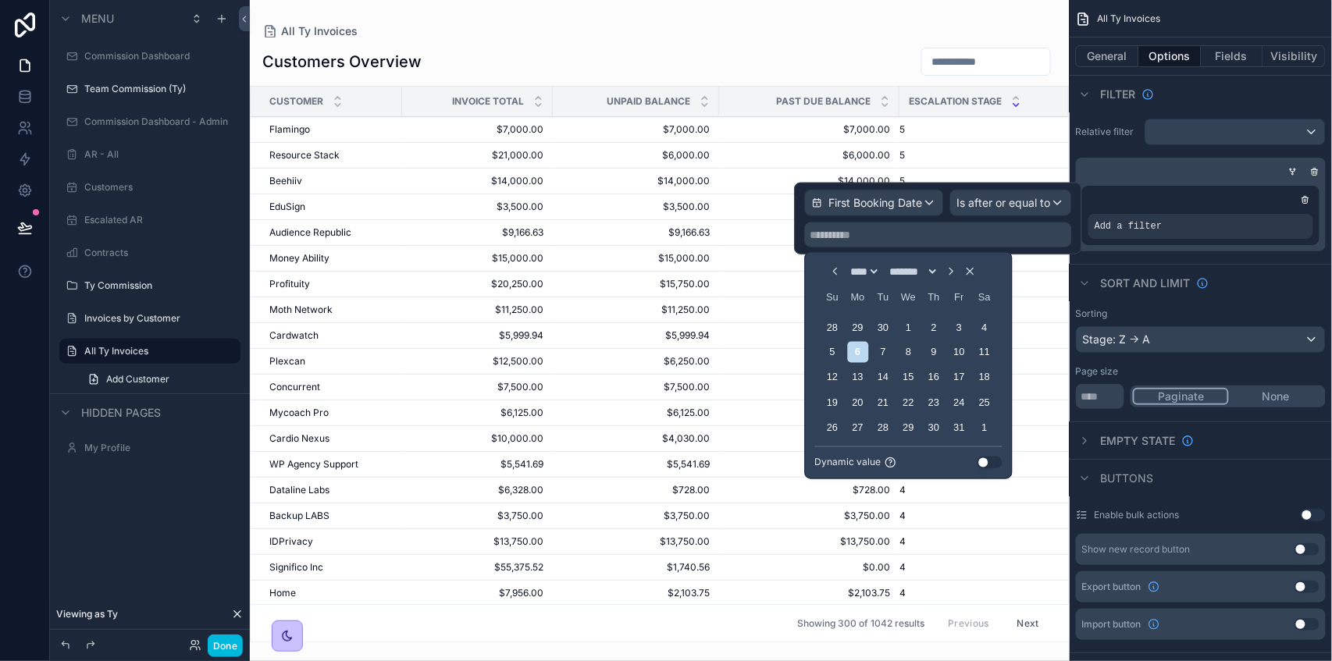
click at [828, 276] on icon "Choose Date" at bounding box center [834, 271] width 12 height 12
click at [827, 276] on icon "Choose Date" at bounding box center [833, 271] width 12 height 12
select select "*"
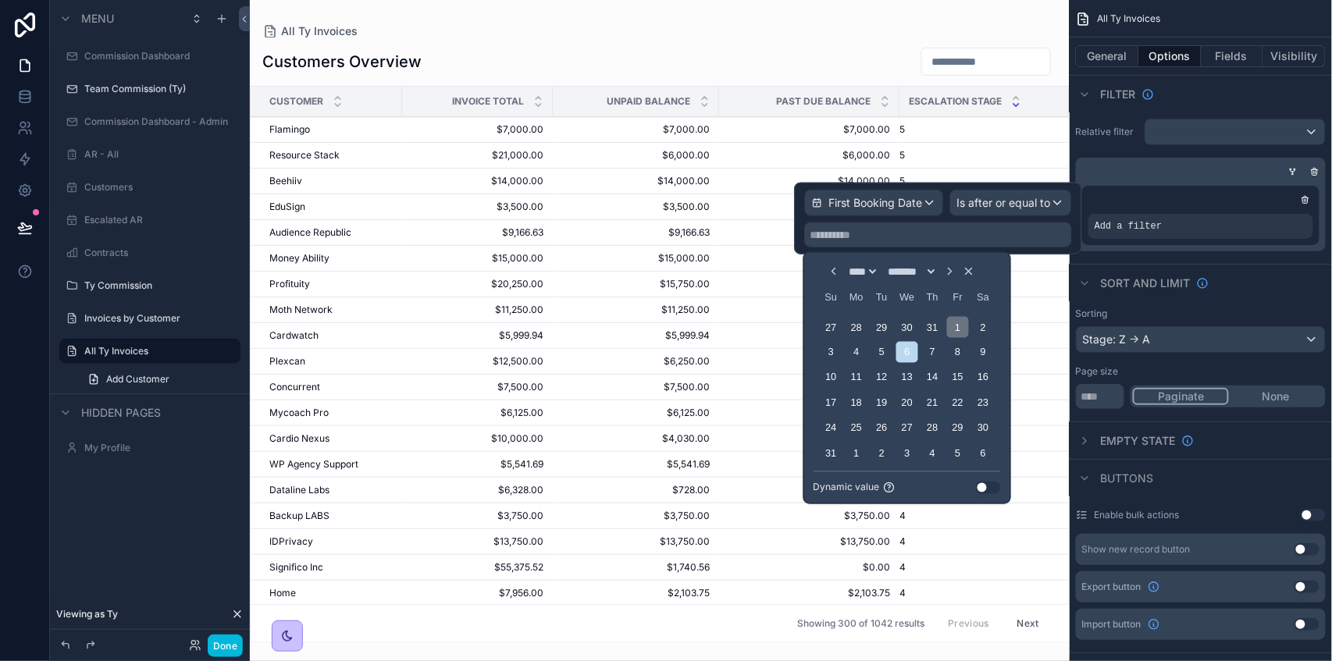
click at [955, 328] on div "1" at bounding box center [957, 326] width 21 height 21
type input "********"
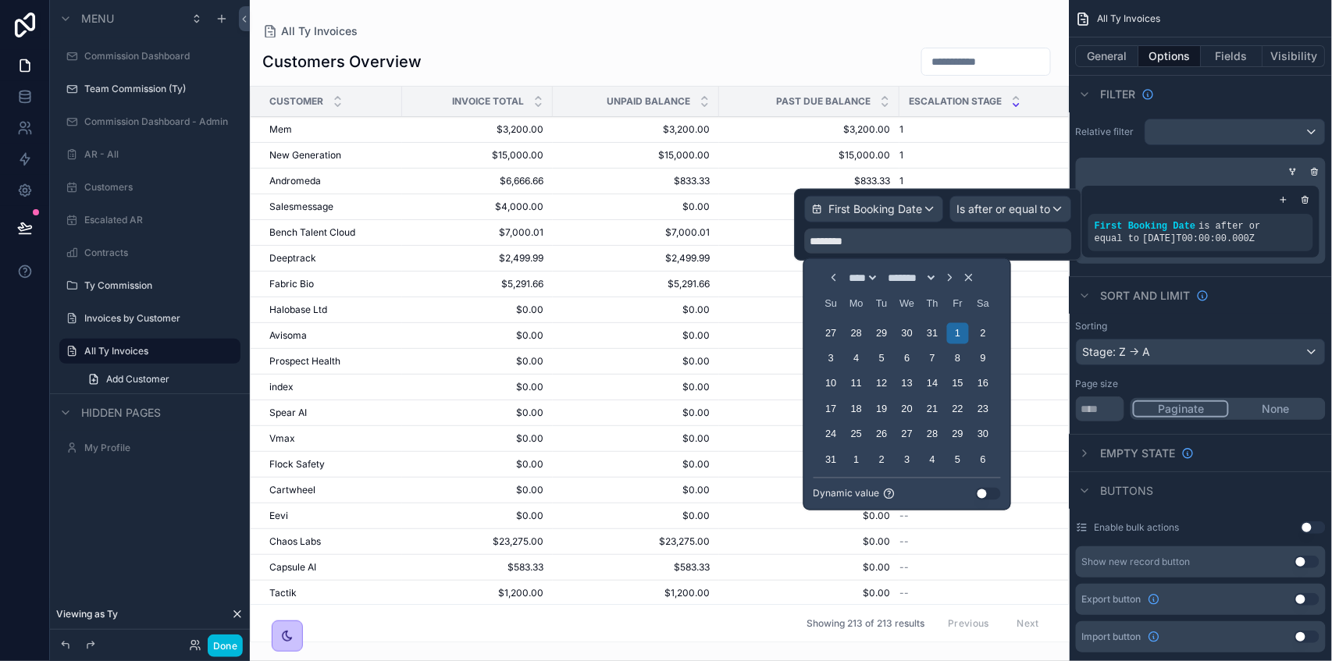
click at [608, 200] on div "scrollable content" at bounding box center [660, 330] width 820 height 661
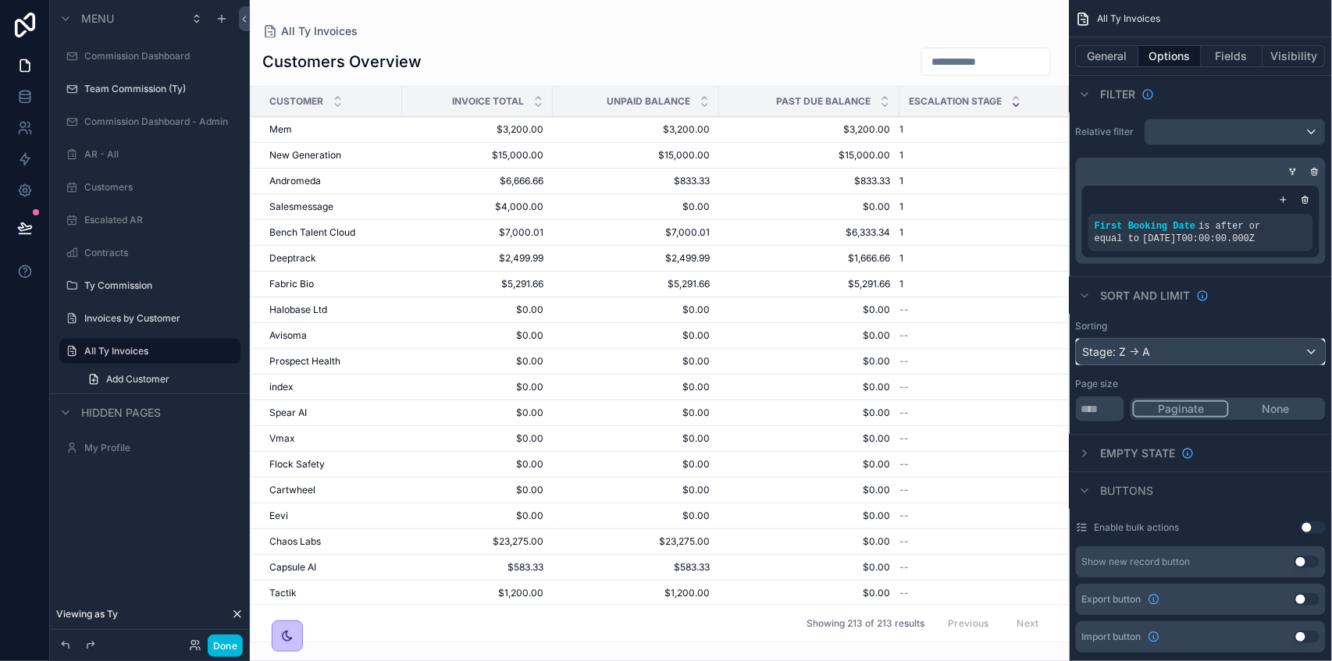
click at [1181, 352] on div "Stage: Z -> A" at bounding box center [1201, 352] width 248 height 25
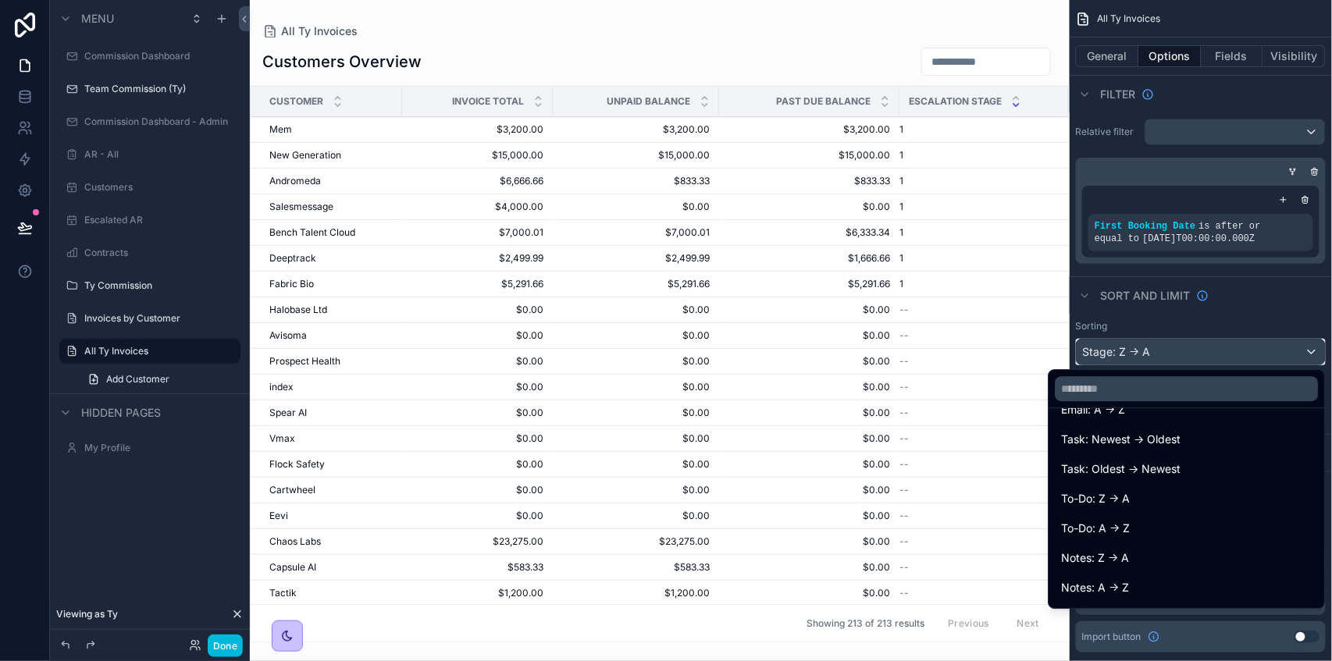
scroll to position [468, 0]
click at [737, 10] on div "All Ty Invoices Customers Overview Customer Invoice Total Unpaid Balance Past D…" at bounding box center [660, 321] width 820 height 643
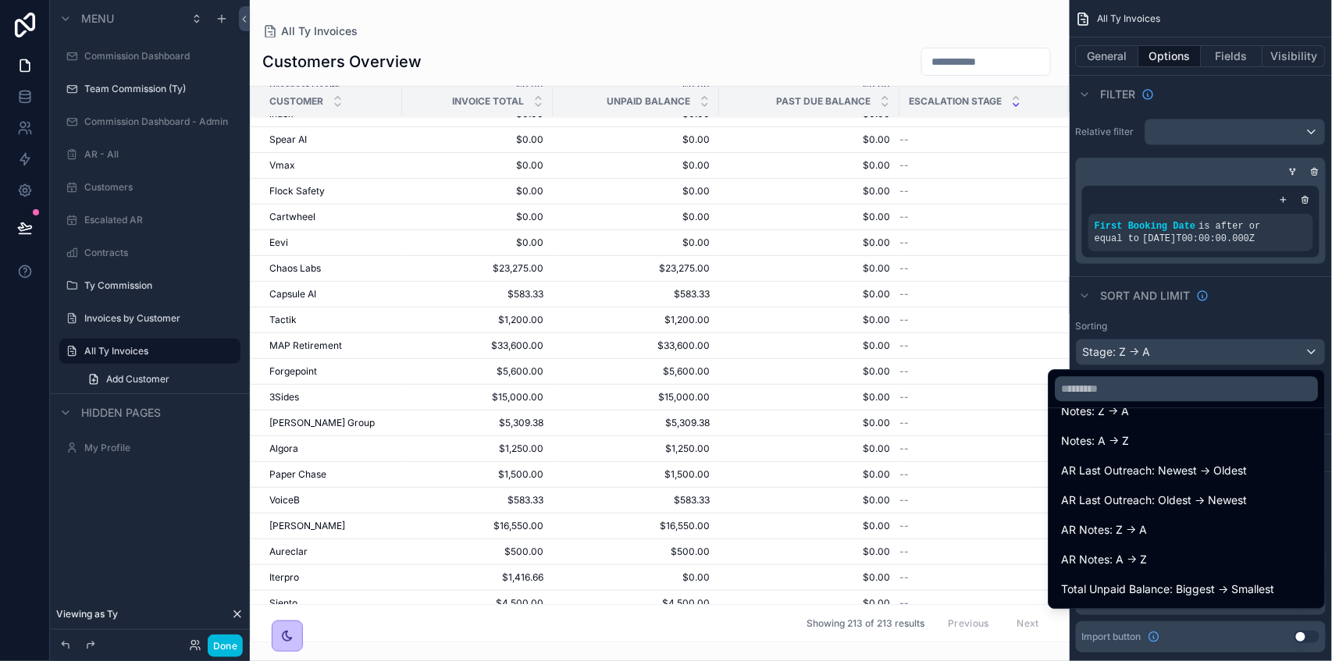
scroll to position [156, 0]
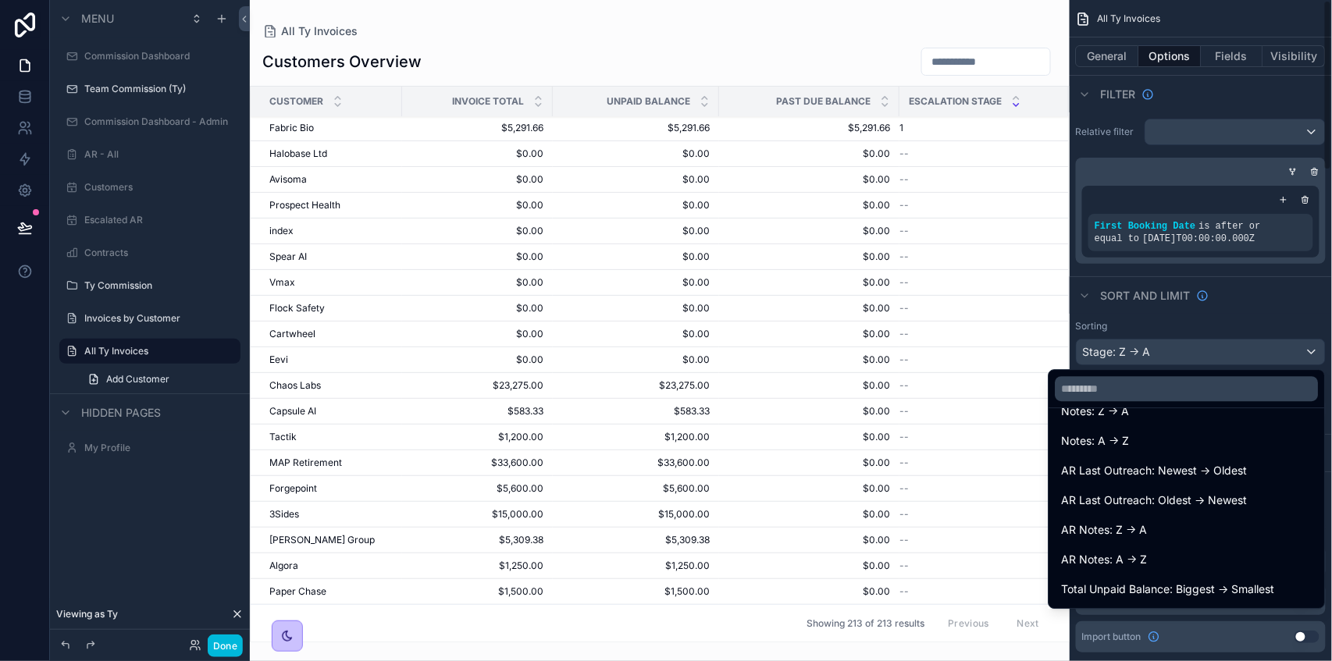
click at [1128, 144] on div "scrollable content" at bounding box center [666, 330] width 1332 height 661
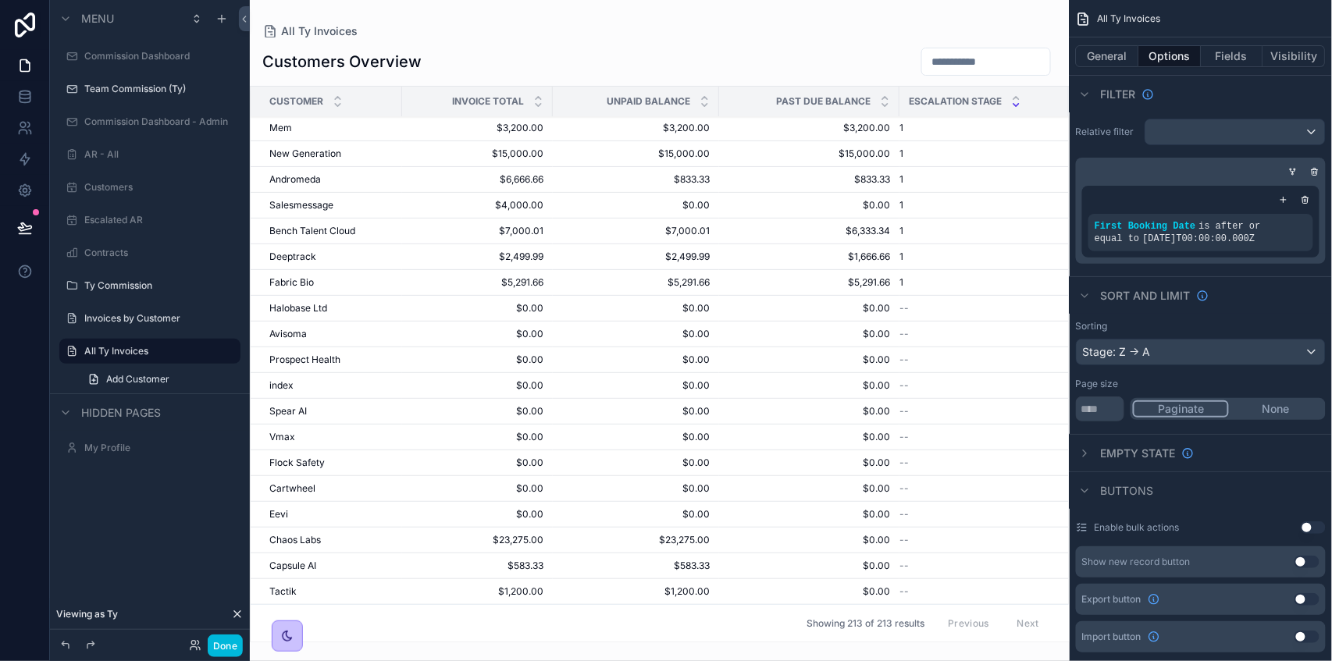
scroll to position [0, 0]
click at [23, 229] on icon at bounding box center [25, 228] width 16 height 16
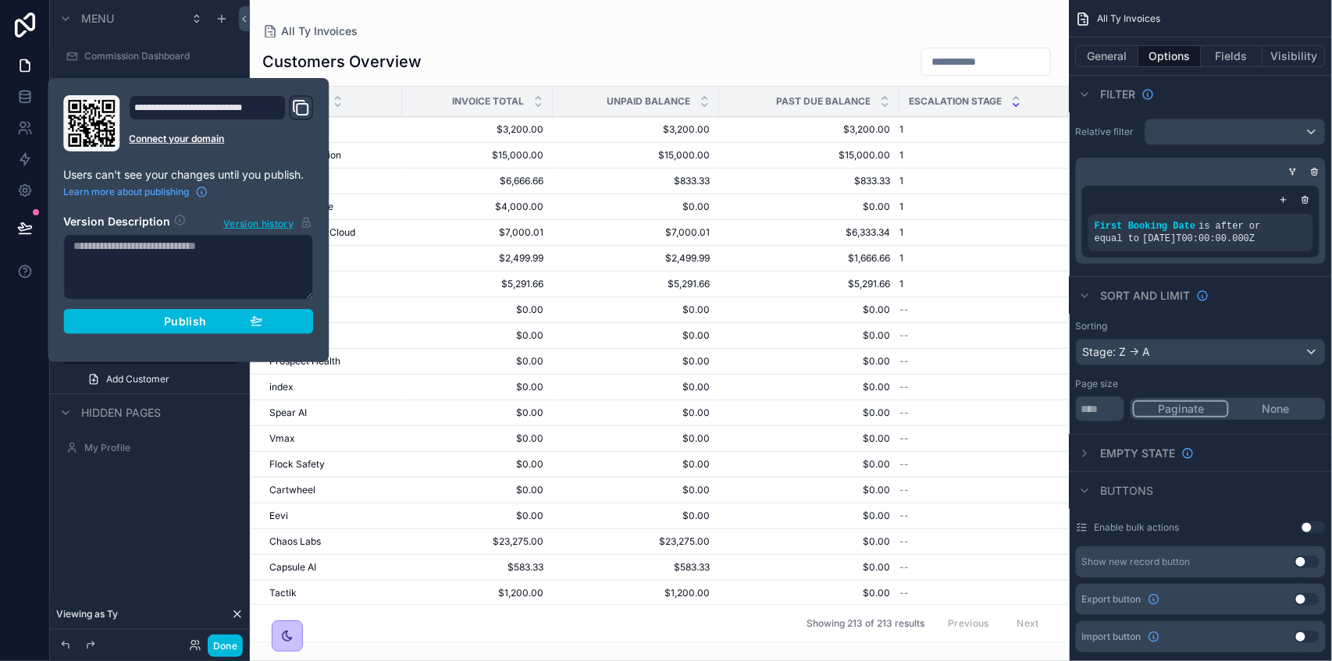
click at [234, 317] on div "Publish" at bounding box center [188, 322] width 148 height 14
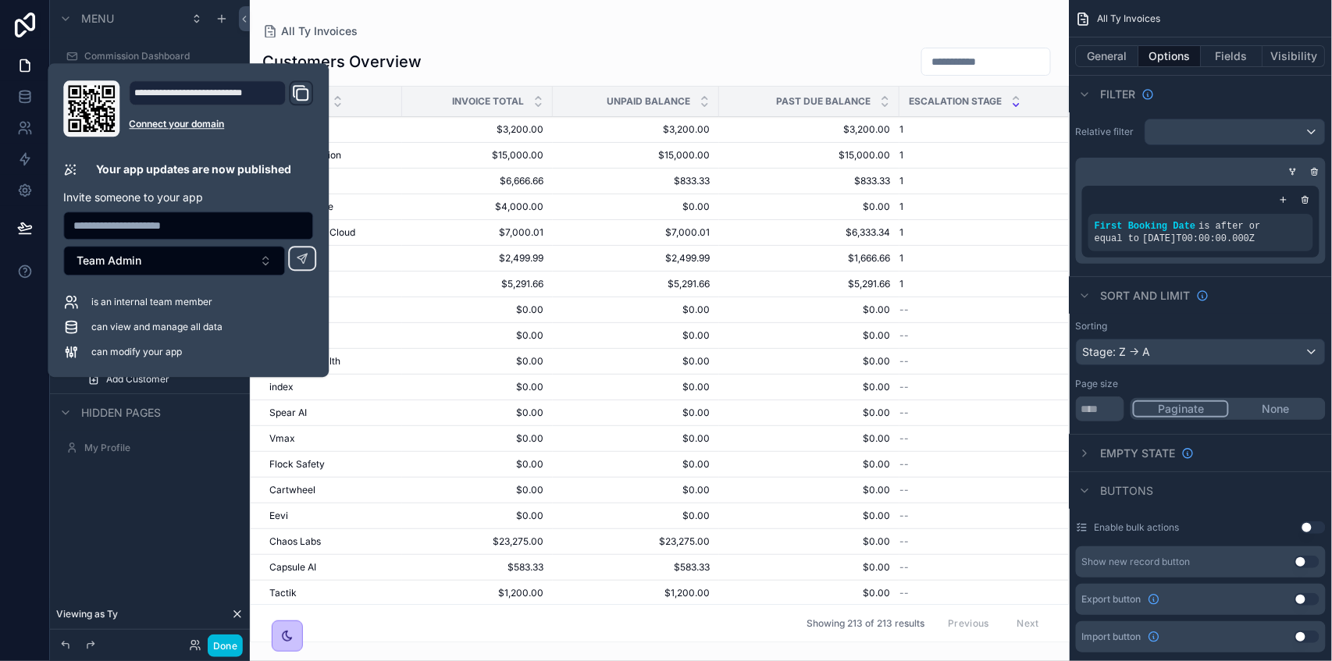
drag, startPoint x: 165, startPoint y: 569, endPoint x: 217, endPoint y: 547, distance: 57.0
click at [165, 569] on div "Menu Commission Dashboard Team Commission (Ty) Commission Dashboard - Admin AR …" at bounding box center [150, 321] width 200 height 643
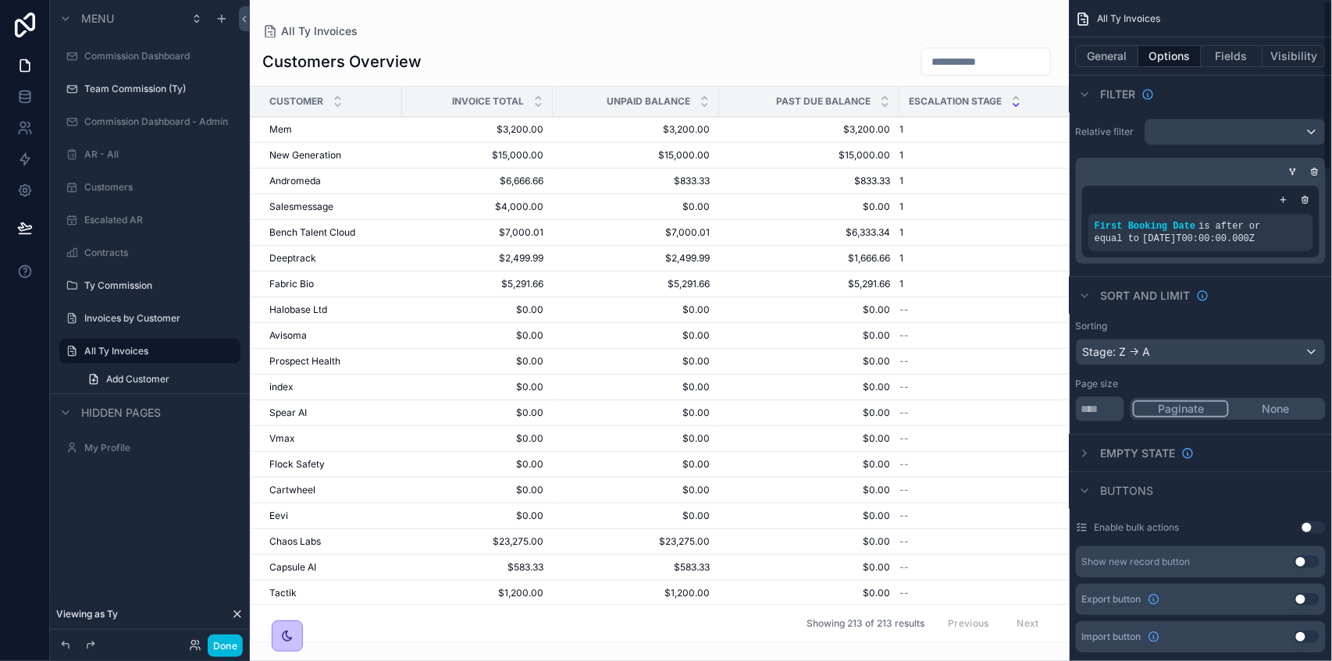
click at [1290, 59] on button "Visibility" at bounding box center [1294, 56] width 62 height 22
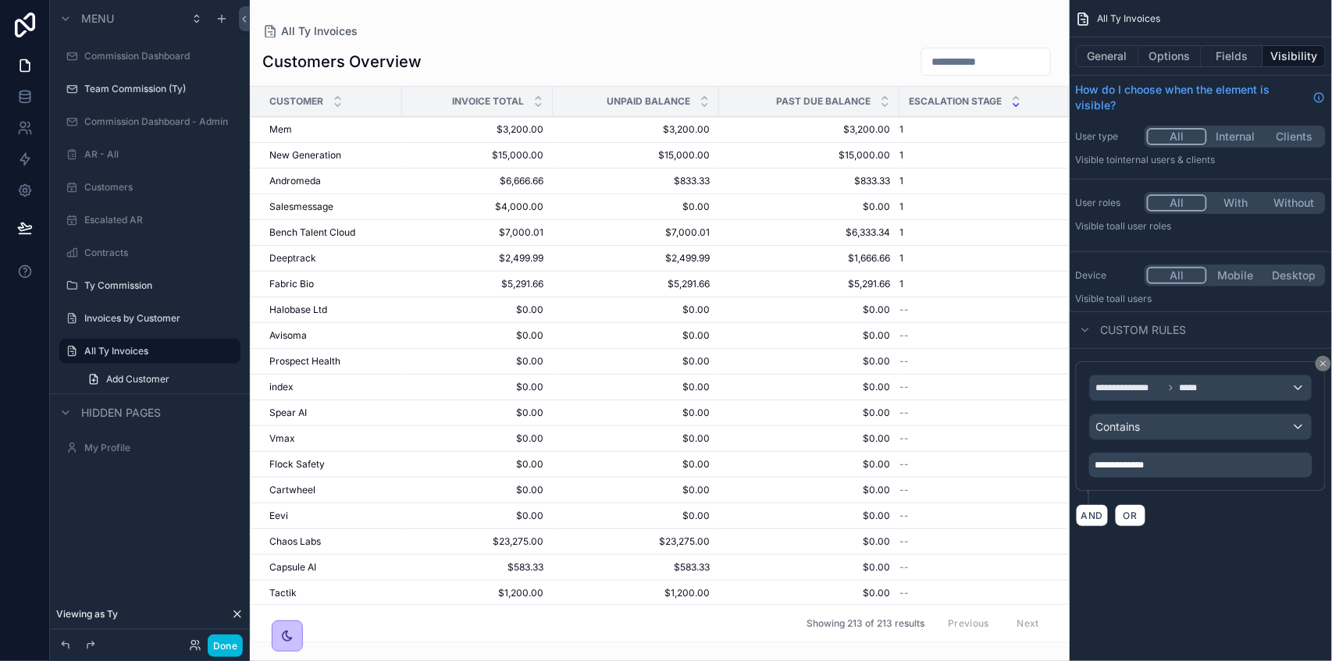
click at [0, 0] on icon "scrollable content" at bounding box center [0, 0] width 0 height 0
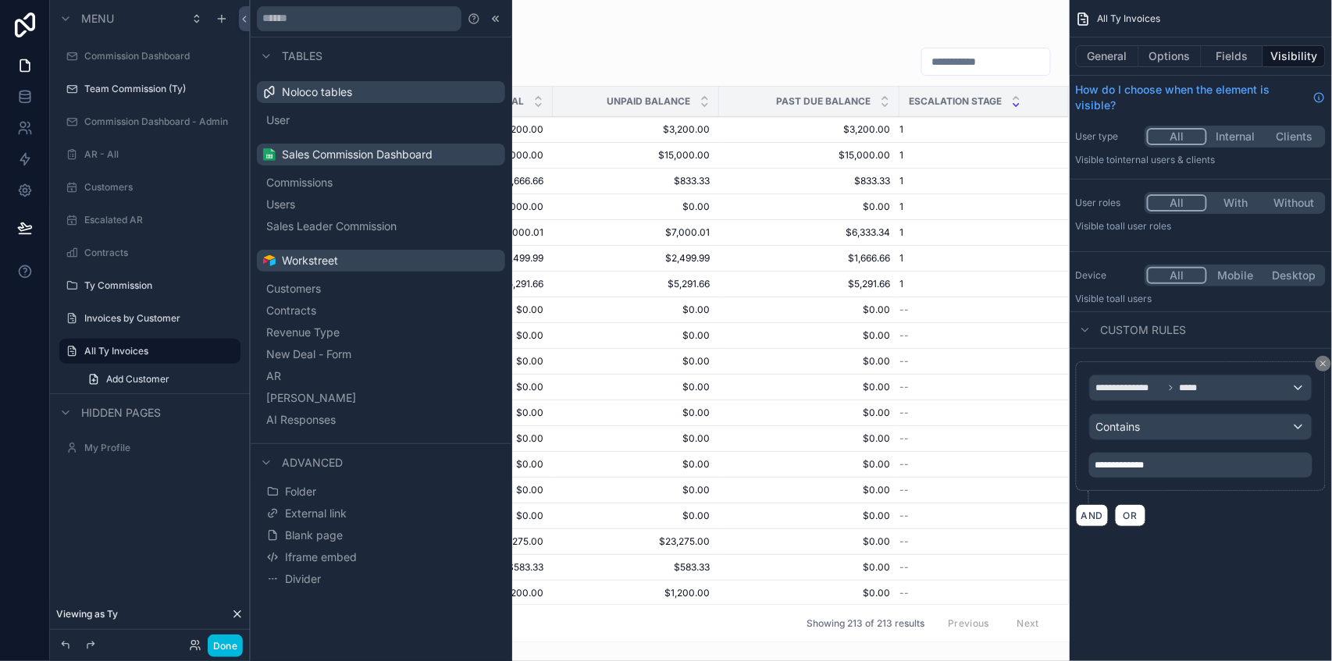
click at [126, 291] on label "Ty Commission" at bounding box center [157, 286] width 147 height 12
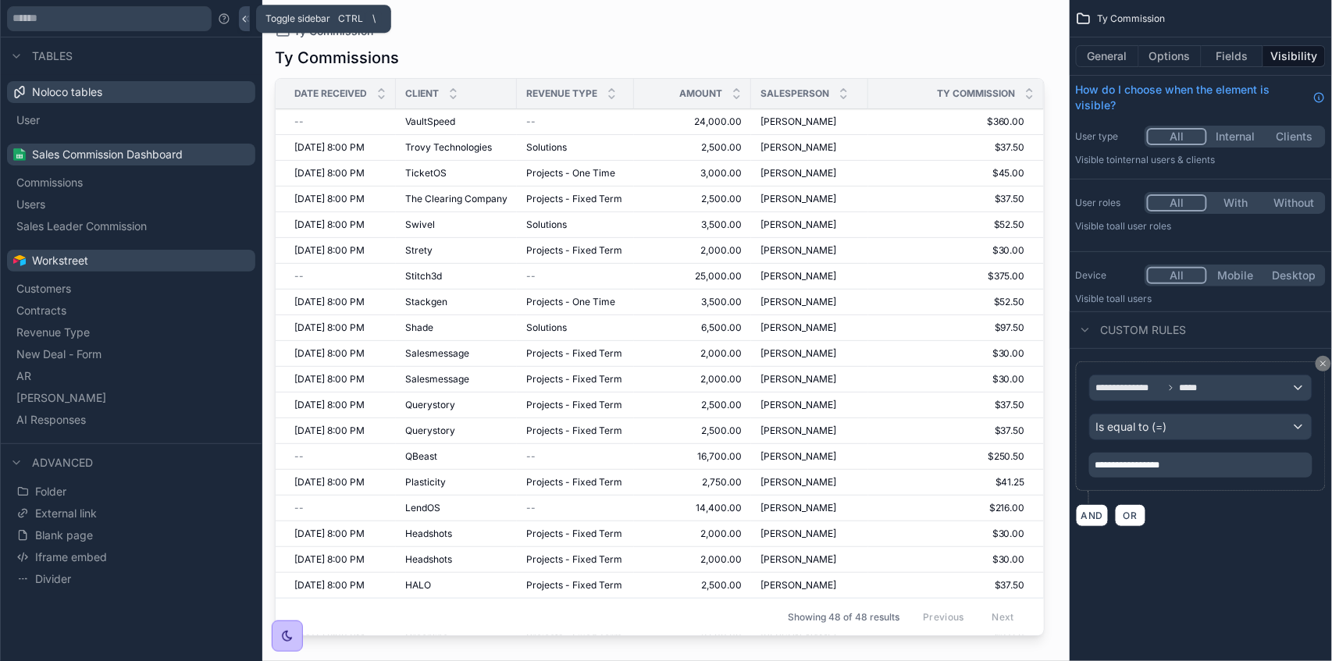
click at [249, 24] on icon at bounding box center [244, 19] width 11 height 12
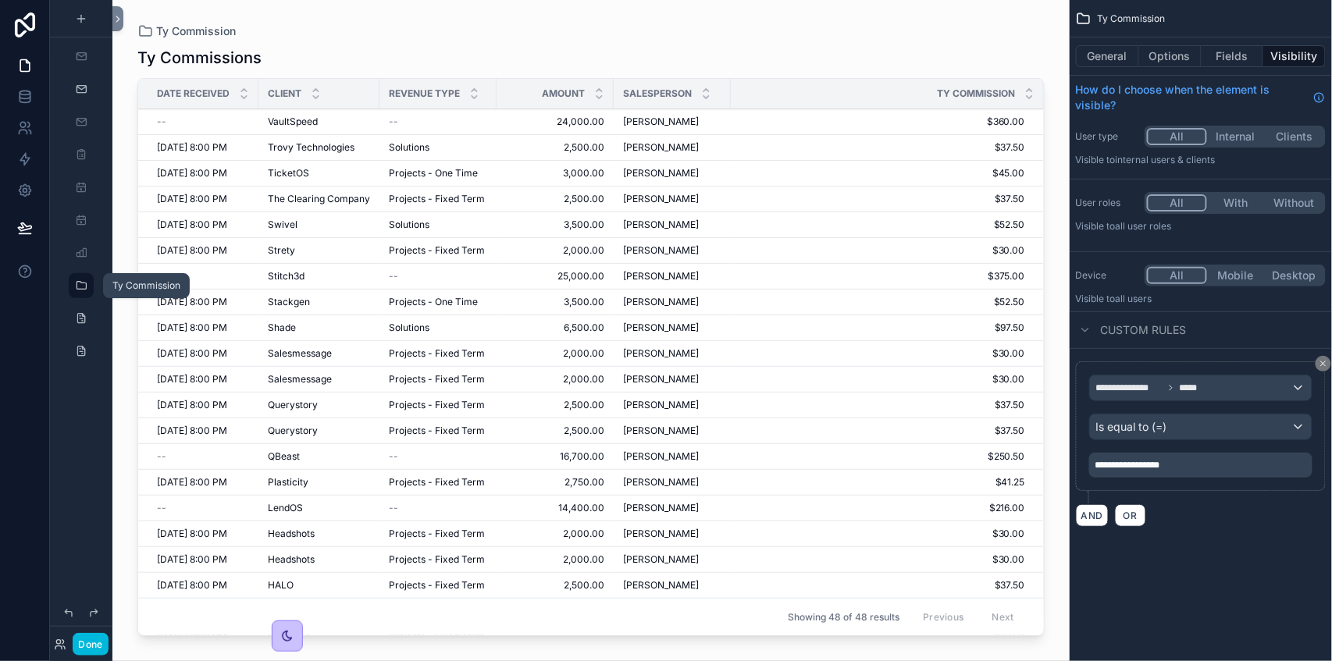
click at [84, 288] on icon "scrollable content" at bounding box center [81, 286] width 12 height 12
click at [85, 348] on icon "scrollable content" at bounding box center [81, 351] width 12 height 12
click at [119, 23] on icon at bounding box center [117, 19] width 11 height 12
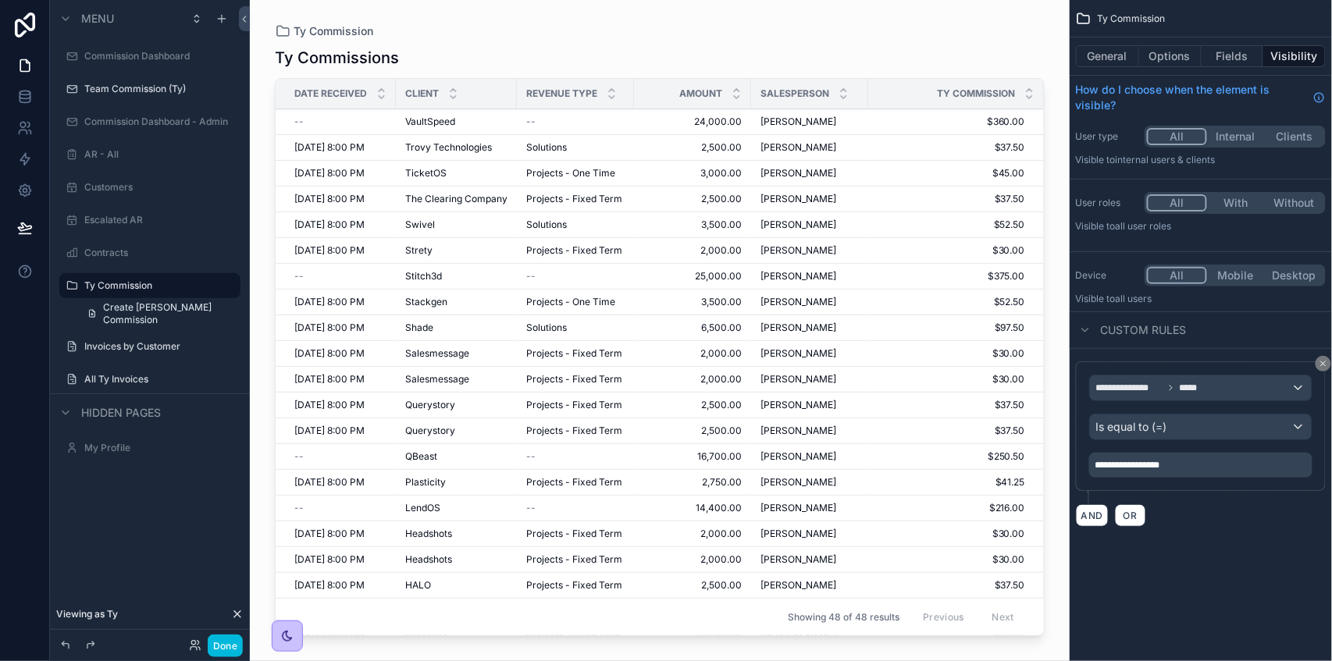
click at [126, 373] on div "All Ty Invoices" at bounding box center [160, 379] width 153 height 12
click at [111, 353] on div "Invoices by Customer" at bounding box center [160, 346] width 153 height 12
click at [112, 352] on label "Invoices by Customer" at bounding box center [157, 346] width 147 height 12
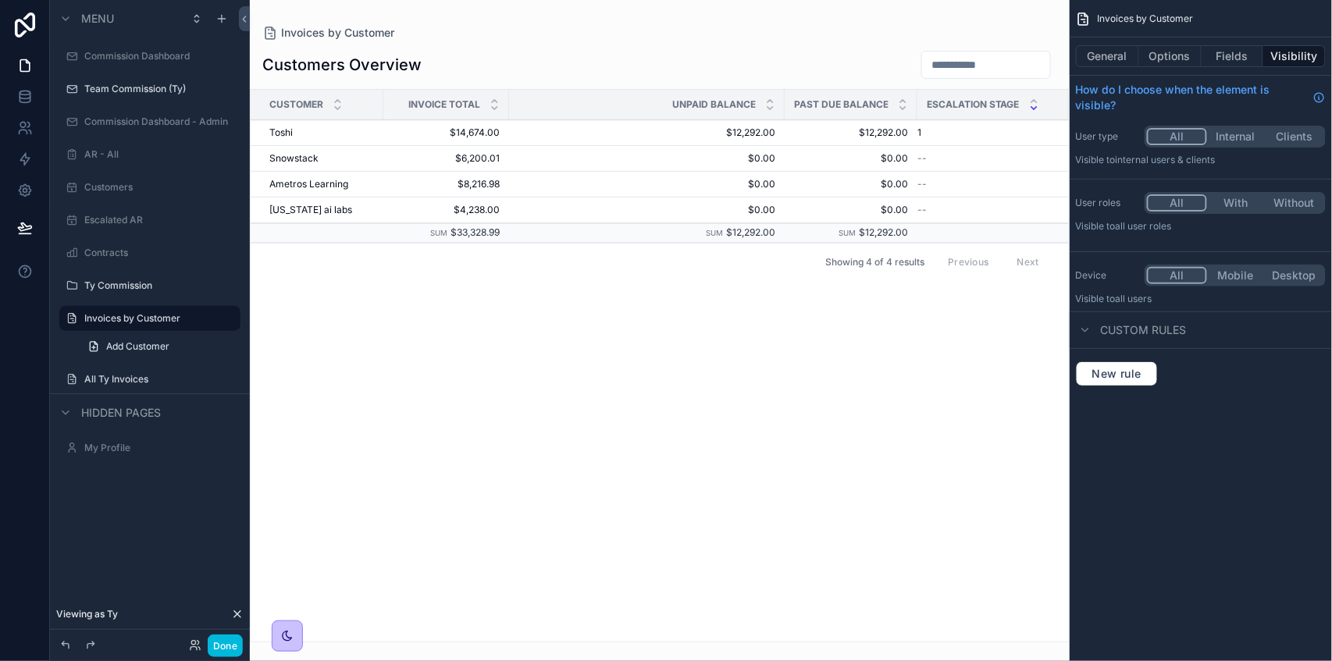
click at [107, 376] on label "All Ty Invoices" at bounding box center [157, 379] width 147 height 12
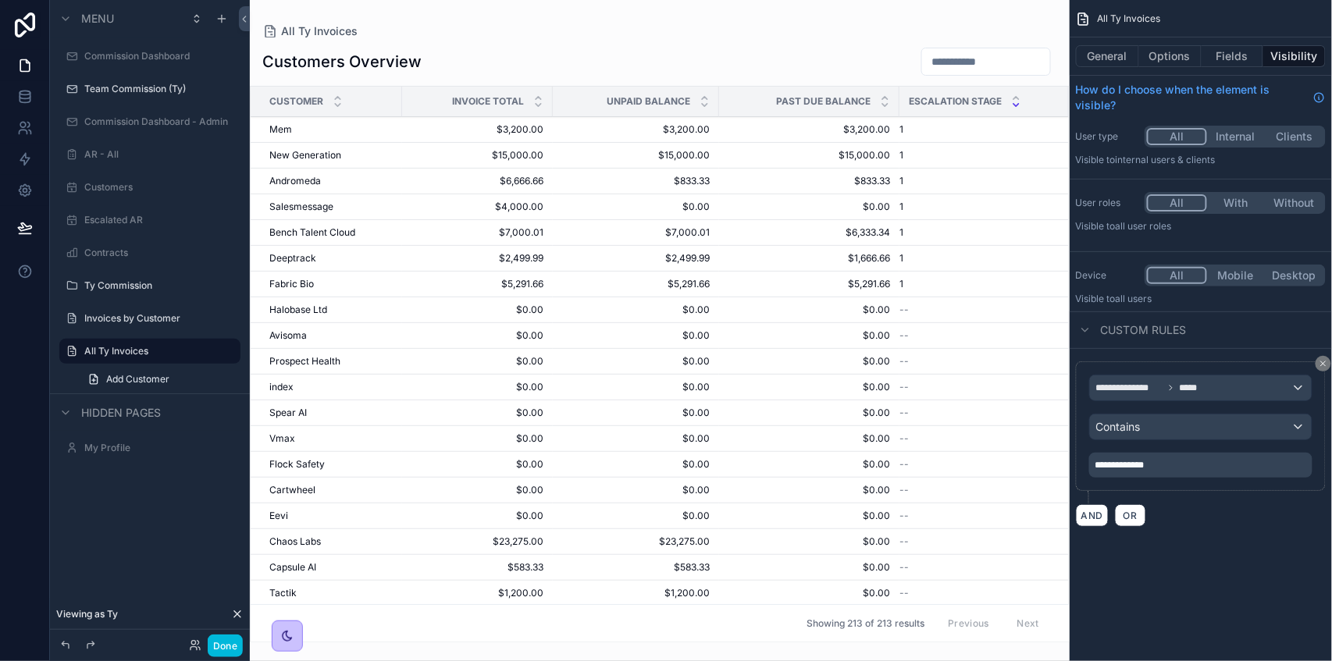
click at [112, 286] on label "Ty Commission" at bounding box center [157, 286] width 147 height 12
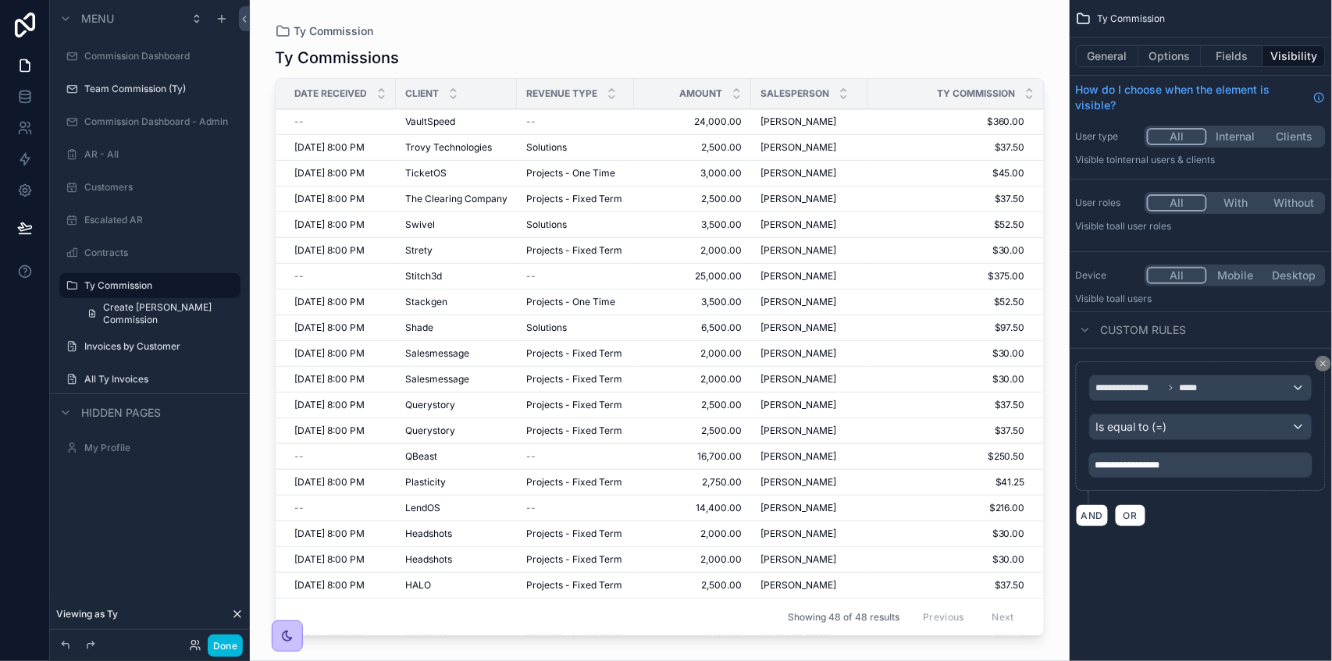
click at [197, 534] on div "Menu Commission Dashboard Team Commission (Ty) Commission Dashboard - Admin AR …" at bounding box center [150, 321] width 200 height 643
click at [0, 0] on icon "scrollable content" at bounding box center [0, 0] width 0 height 0
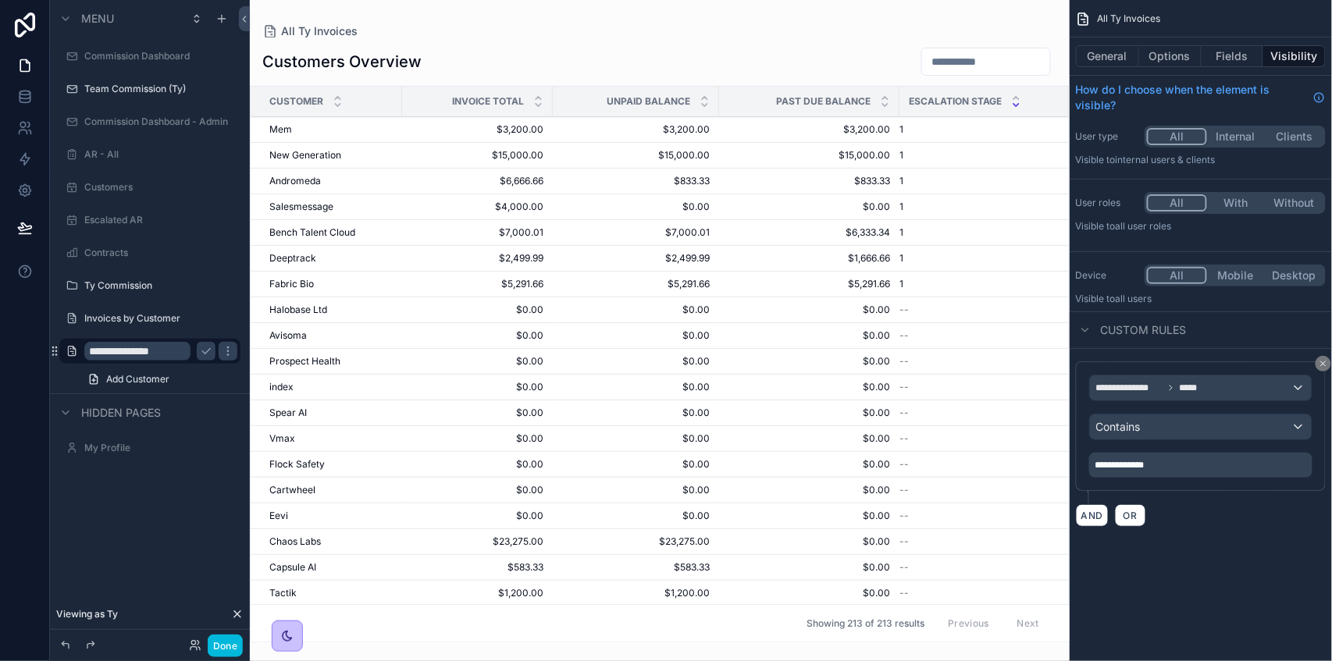
click at [134, 358] on input "**********" at bounding box center [137, 351] width 106 height 19
type input "**********"
click at [201, 344] on button "scrollable content" at bounding box center [206, 351] width 19 height 19
click at [235, 650] on button "Done" at bounding box center [225, 646] width 35 height 23
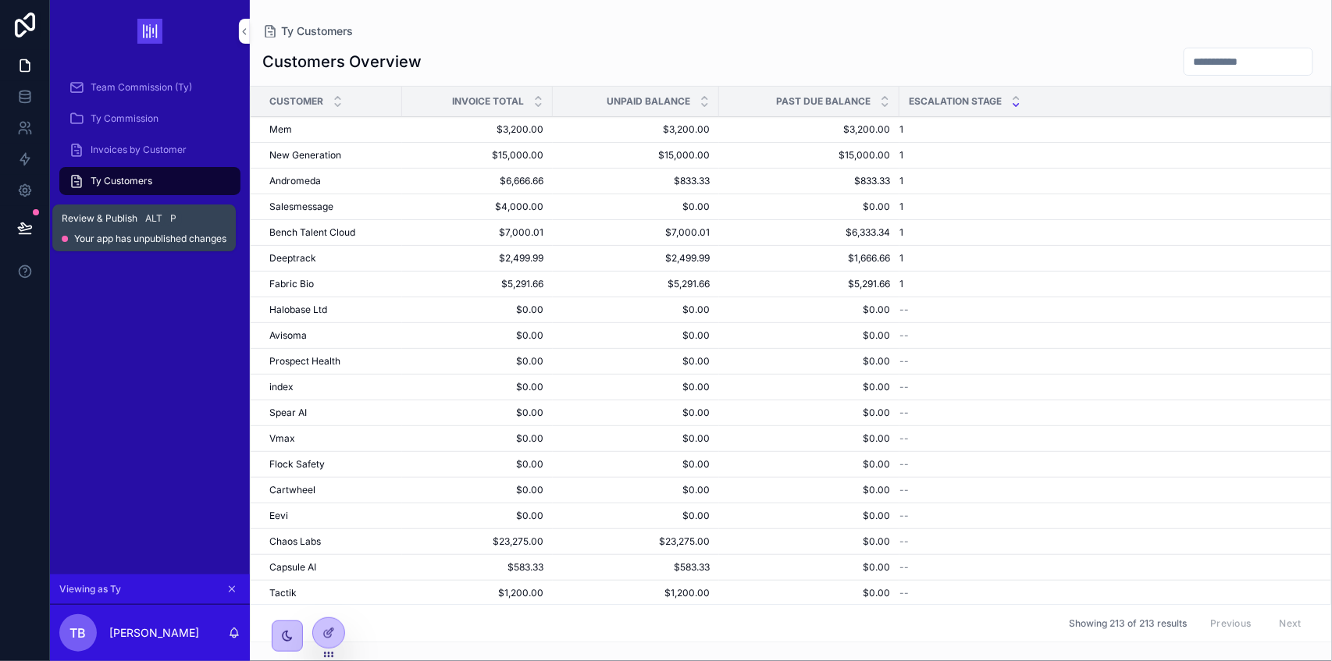
click at [23, 224] on icon at bounding box center [25, 228] width 16 height 16
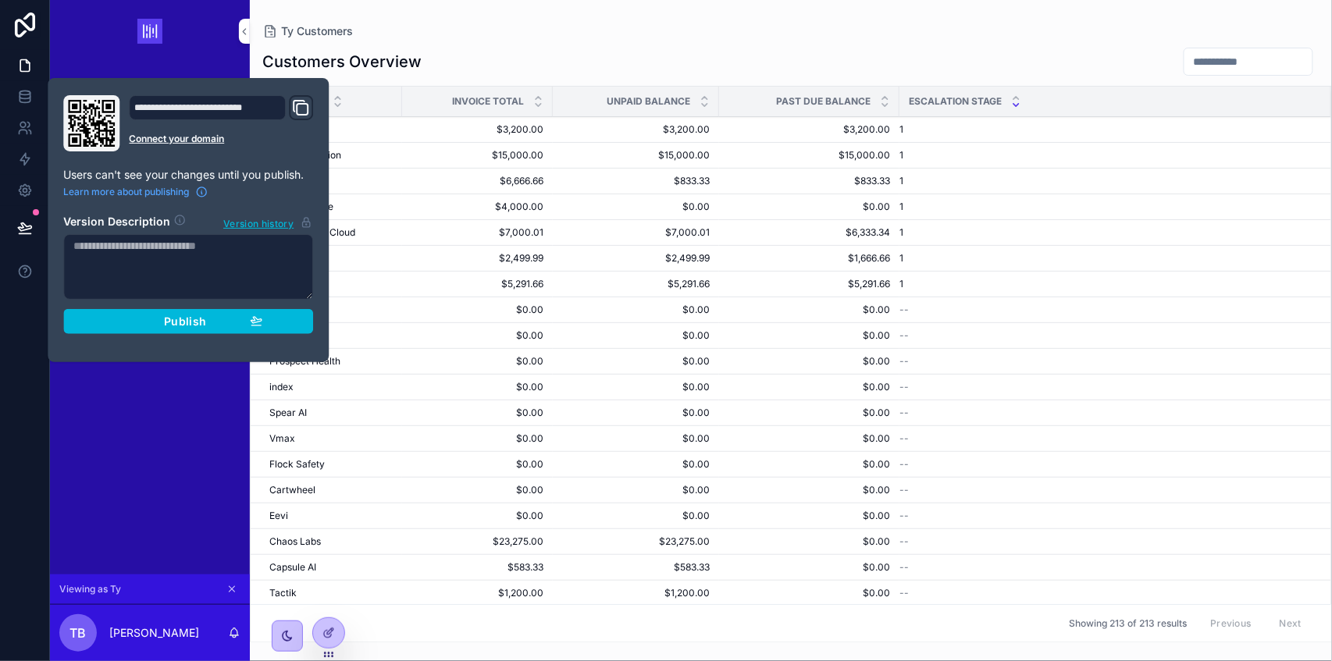
click at [165, 308] on section "Version Description Version history Publish" at bounding box center [188, 270] width 250 height 130
click at [249, 73] on div "Team Commission (Ty)" at bounding box center [150, 87] width 200 height 31
